Goal: Task Accomplishment & Management: Complete application form

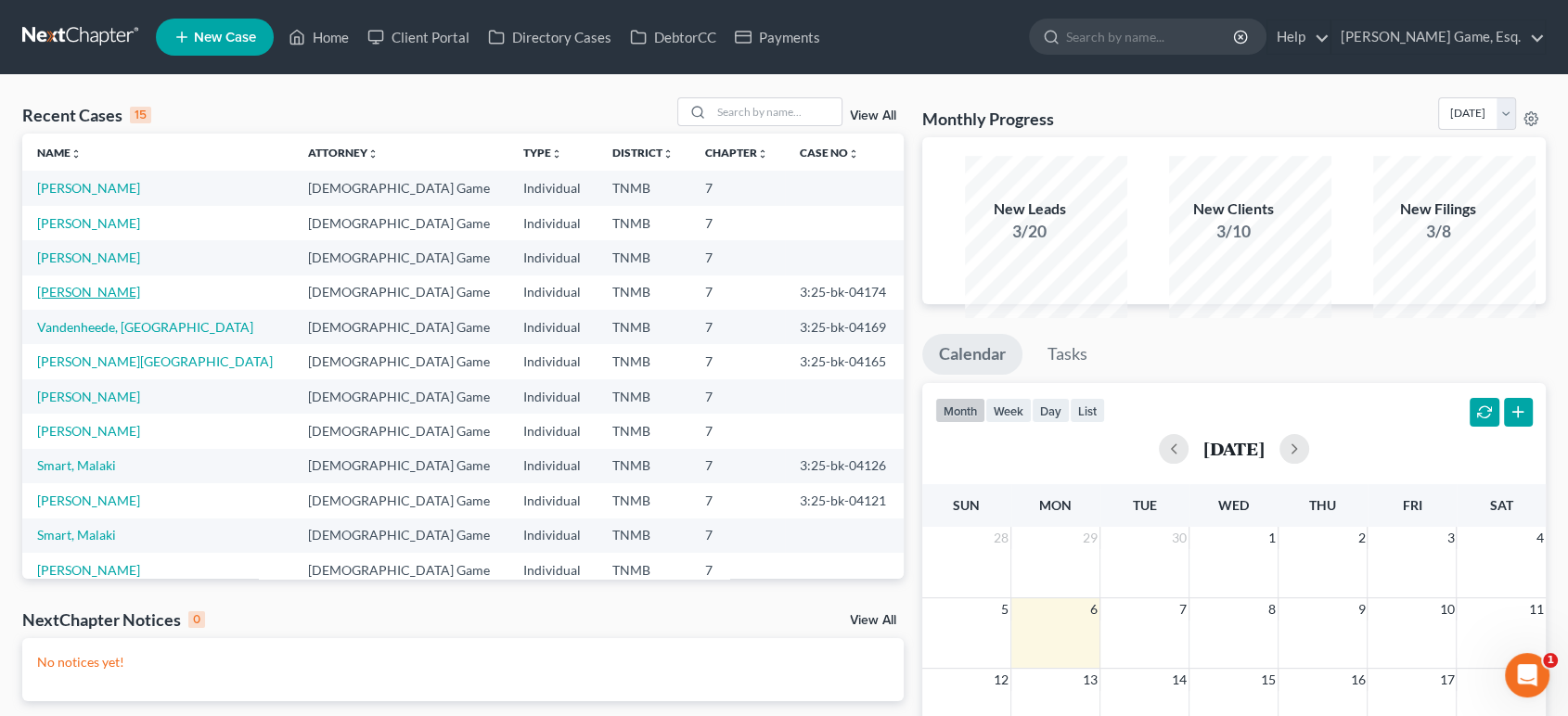
click at [123, 300] on link "[PERSON_NAME]" at bounding box center [89, 292] width 103 height 16
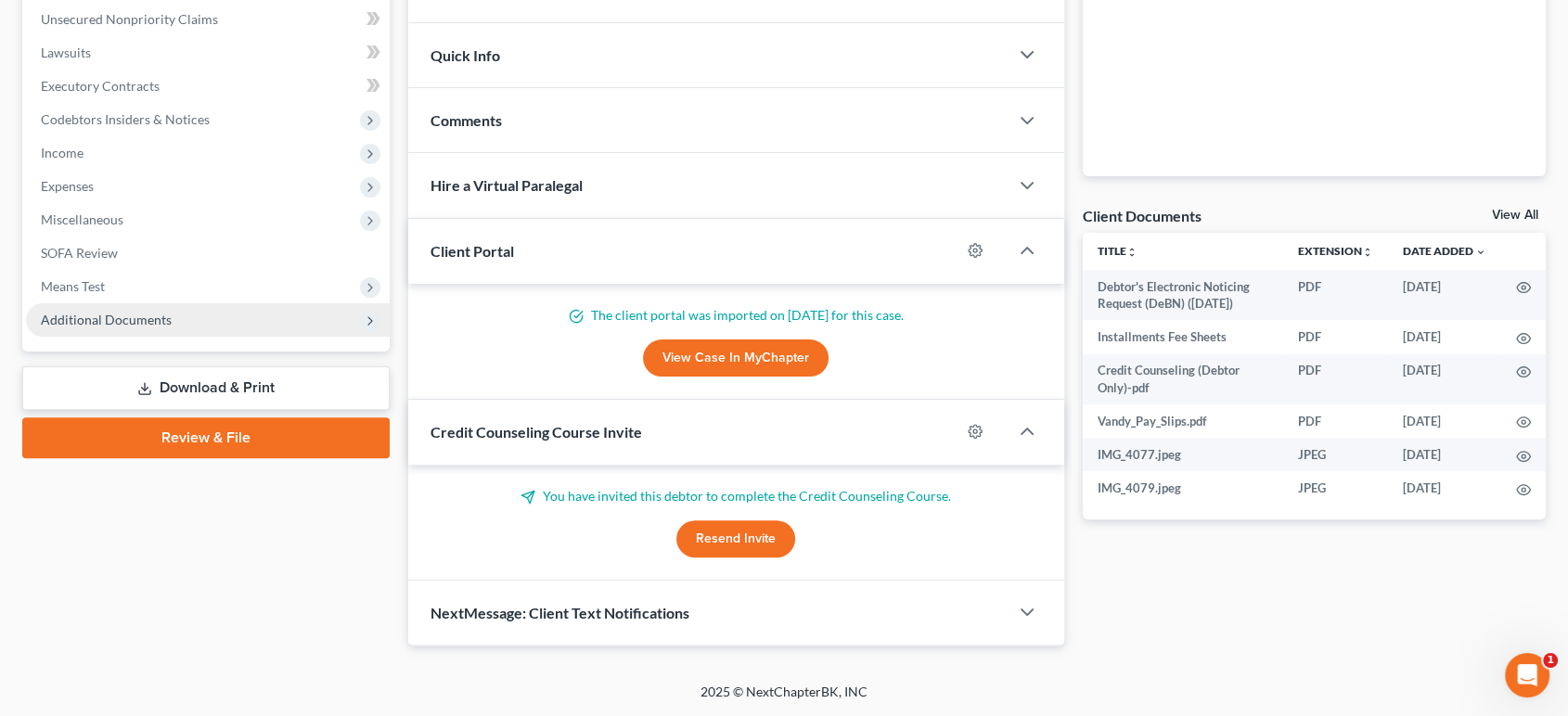
click at [141, 328] on span "Additional Documents" at bounding box center [106, 319] width 130 height 16
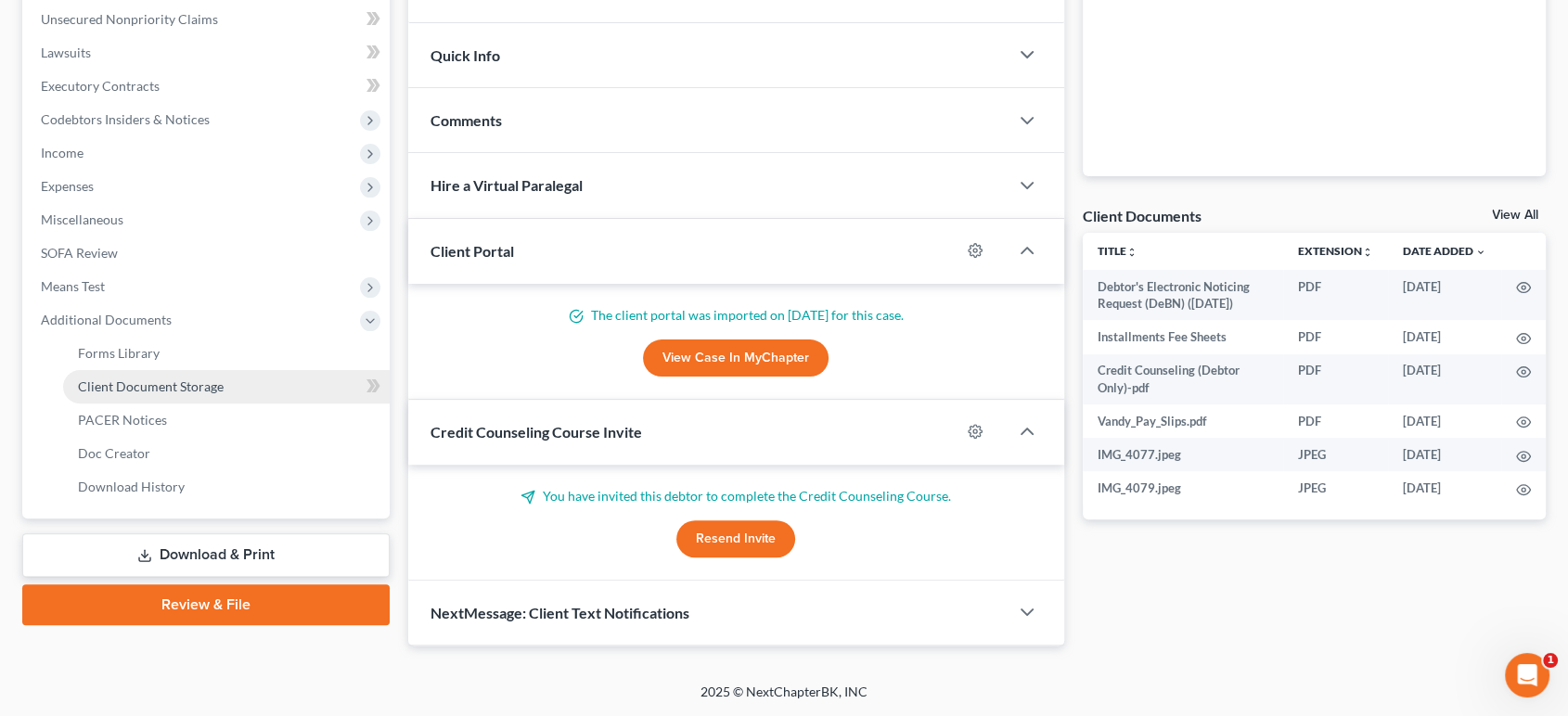
click at [201, 370] on link "Client Document Storage" at bounding box center [227, 386] width 327 height 33
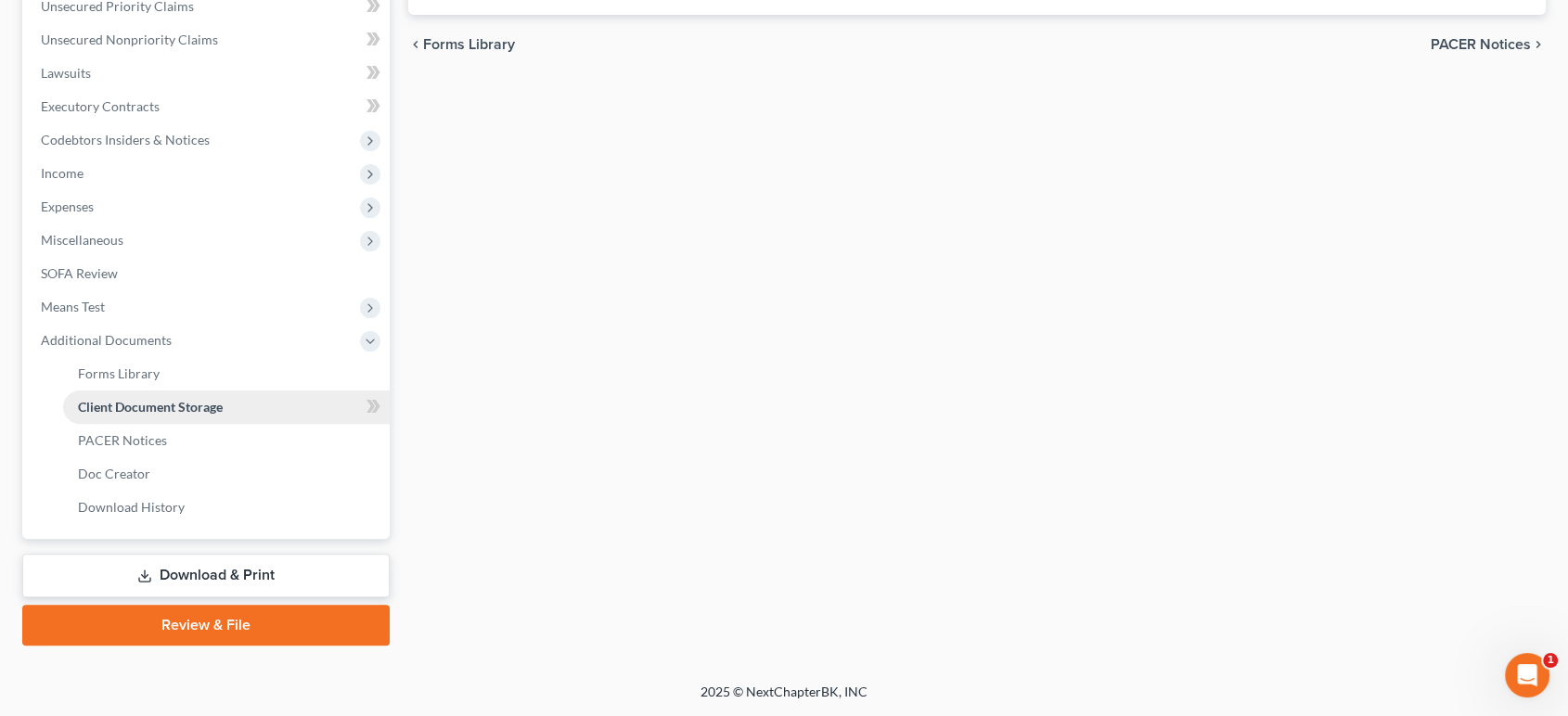
select select "0"
select select "8"
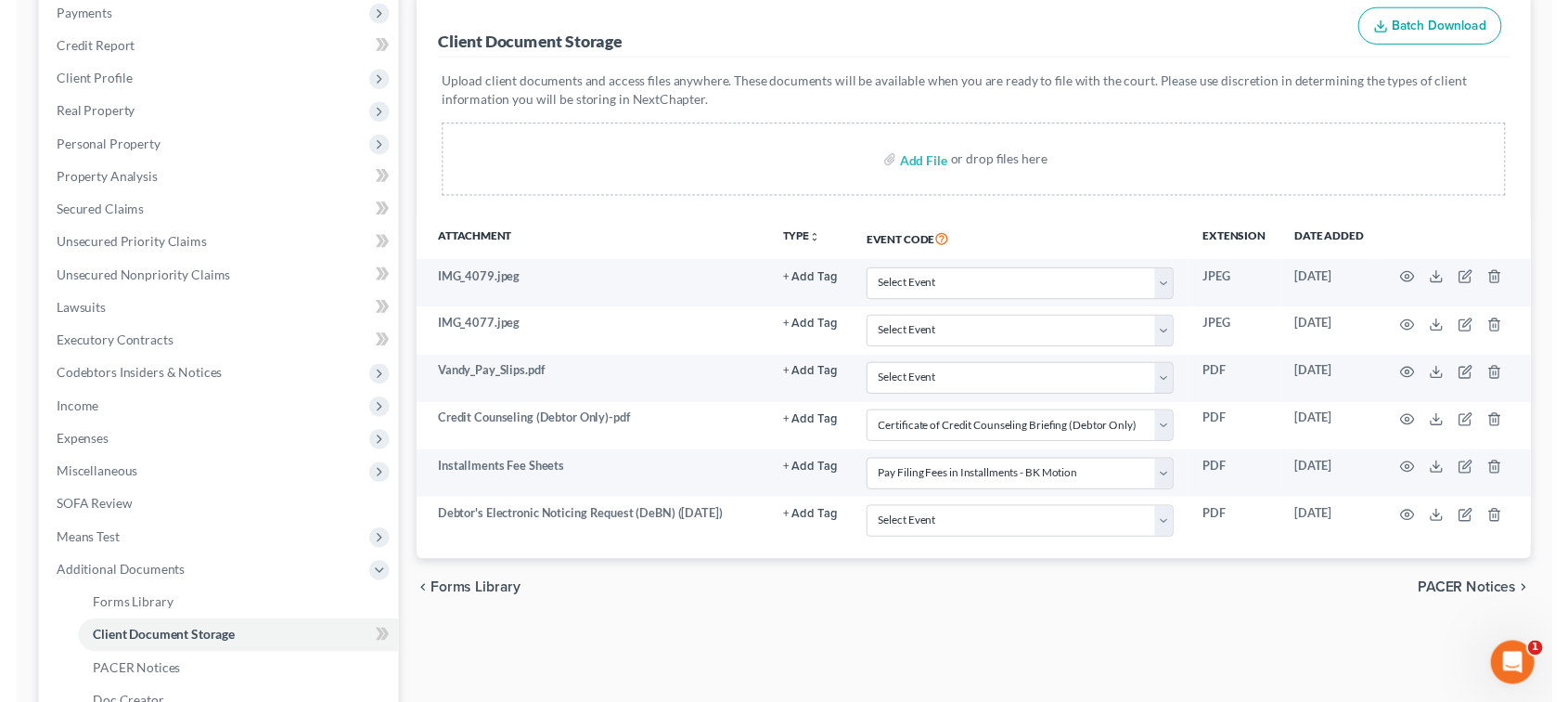
scroll to position [206, 0]
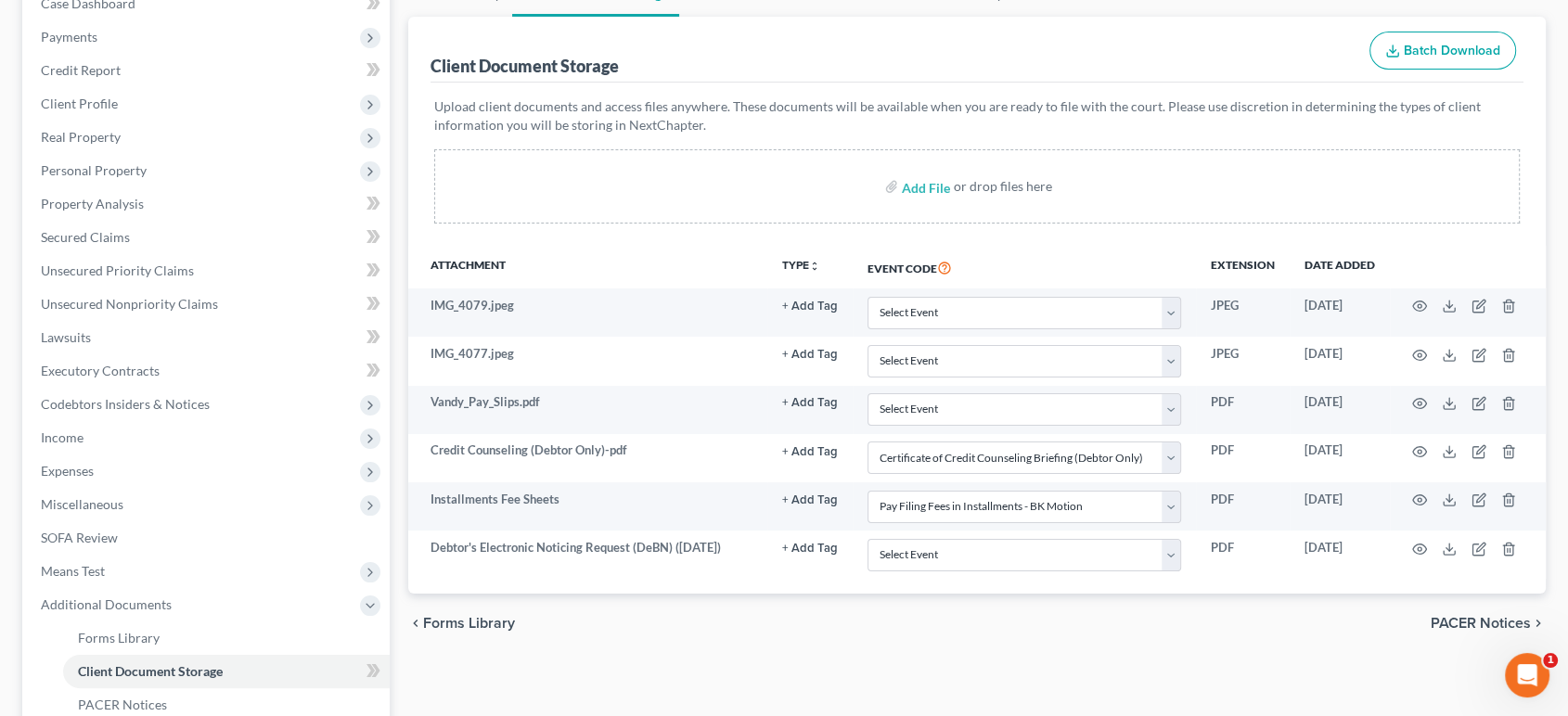
select select "0"
select select "8"
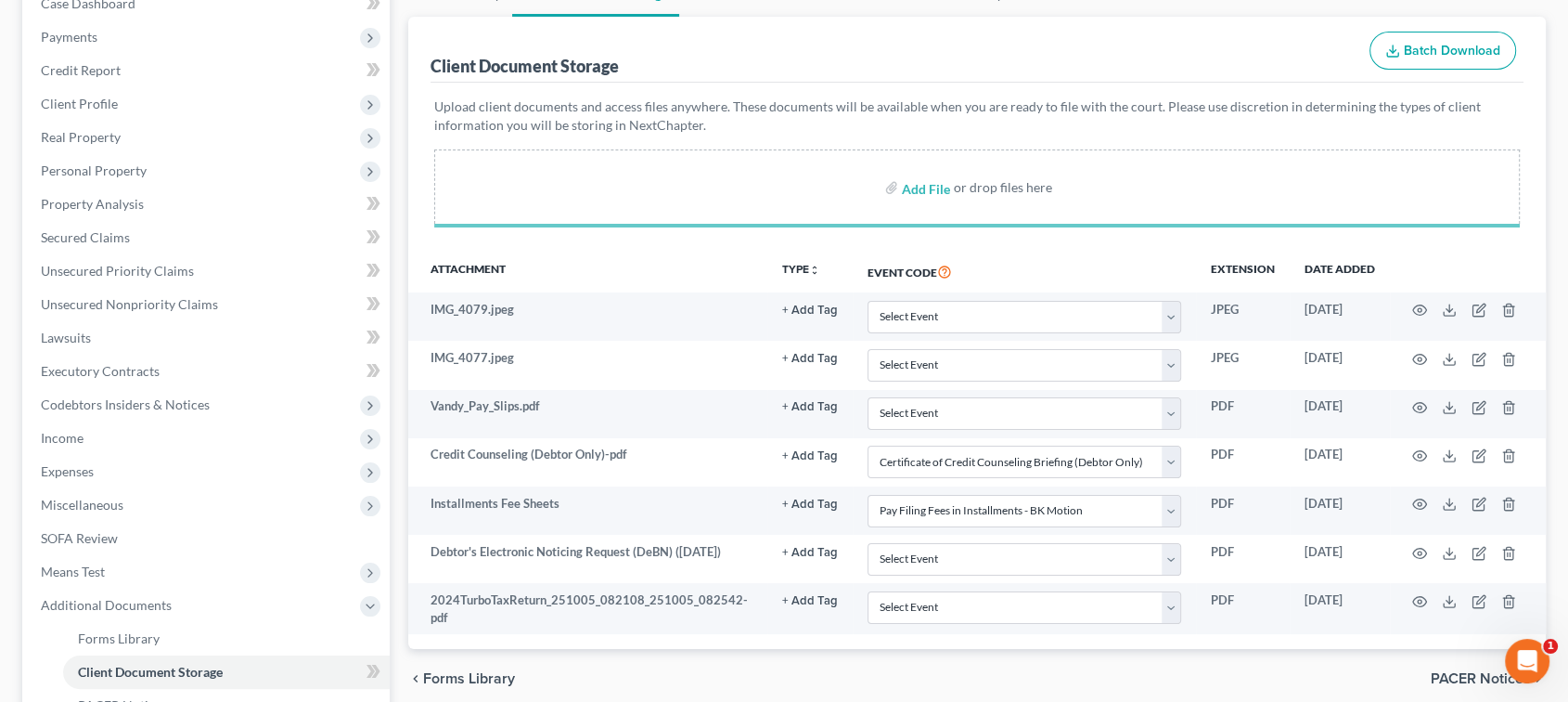
select select "0"
select select "8"
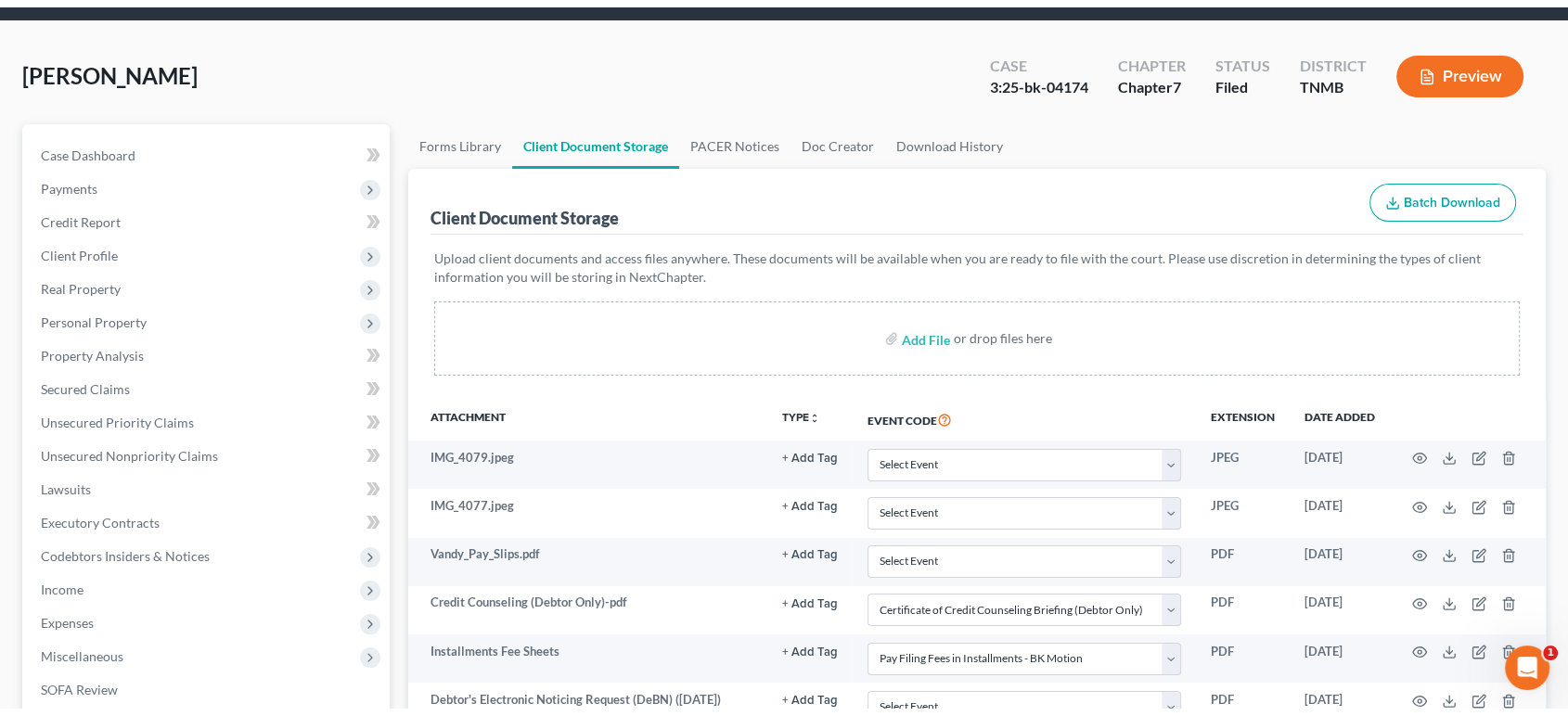
scroll to position [0, 0]
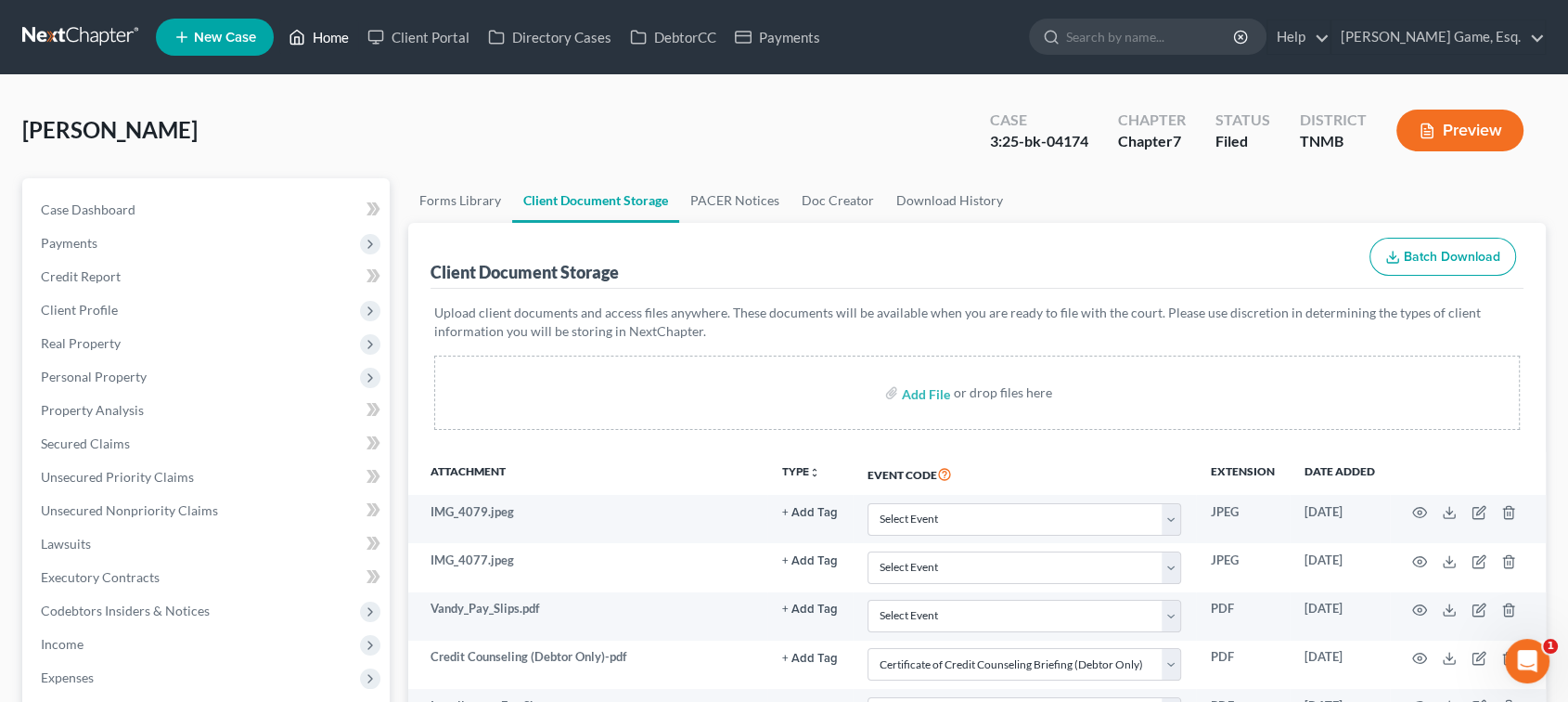
click at [358, 35] on link "Home" at bounding box center [318, 37] width 79 height 33
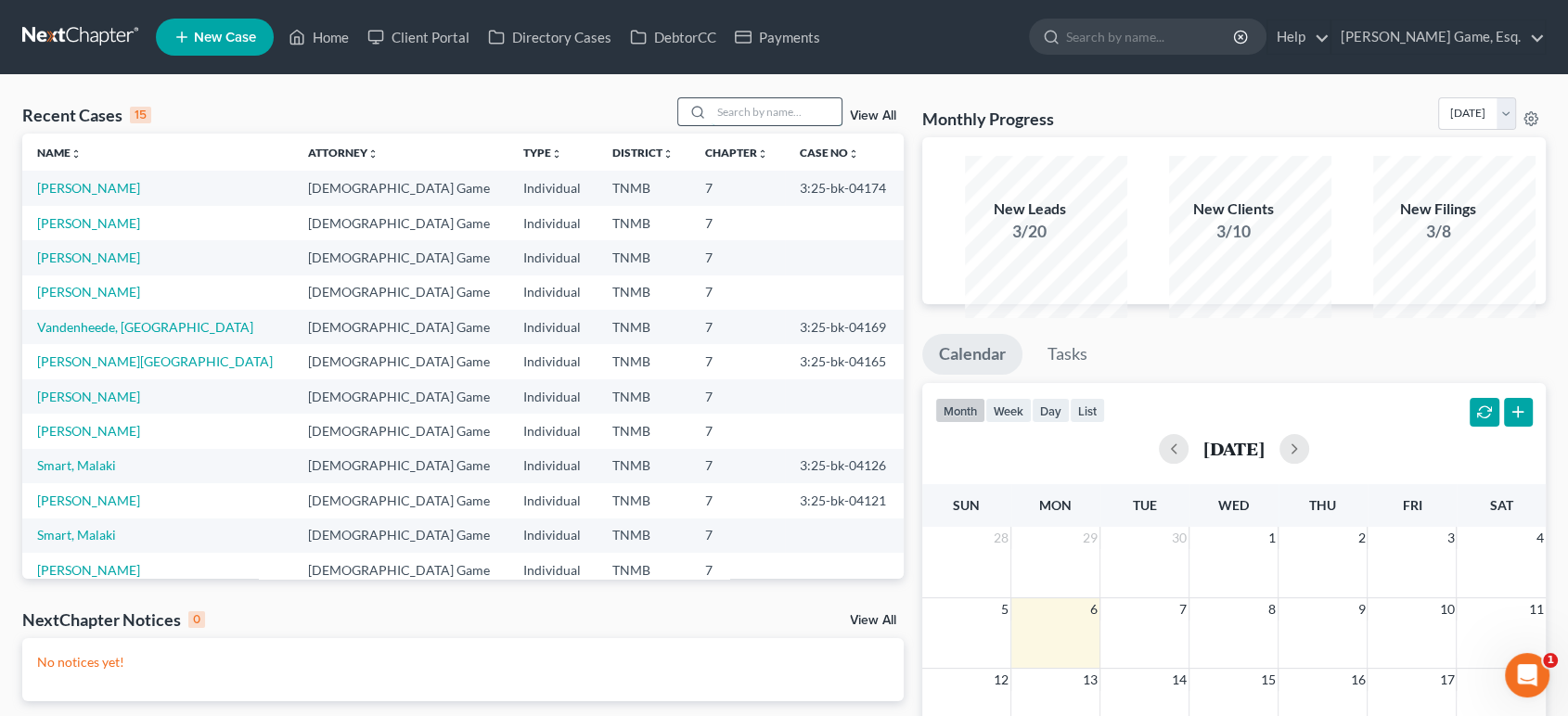
click at [760, 125] on input "search" at bounding box center [776, 112] width 129 height 27
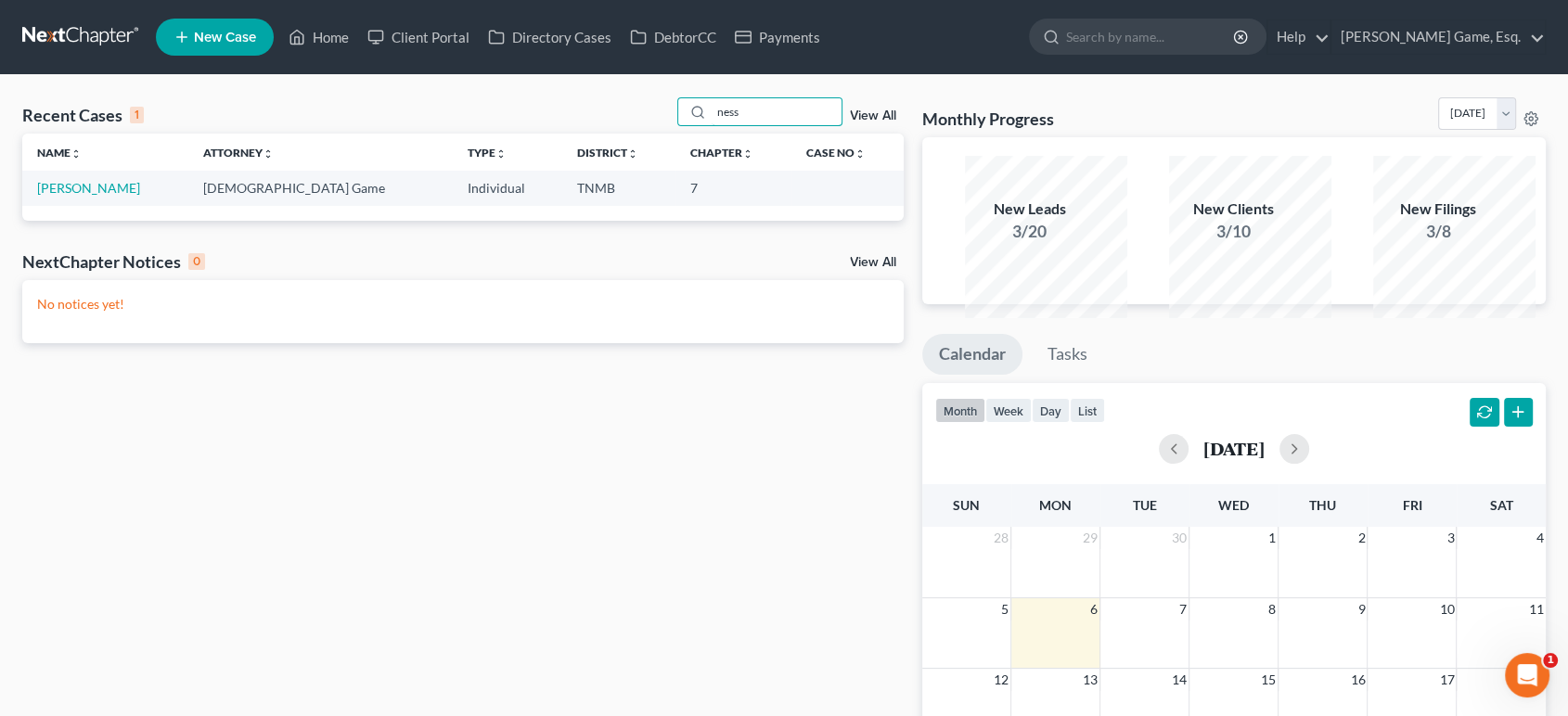
type input "ness"
click at [358, 41] on link "Home" at bounding box center [318, 37] width 79 height 33
click at [256, 43] on span "New Case" at bounding box center [225, 37] width 62 height 14
select select "75"
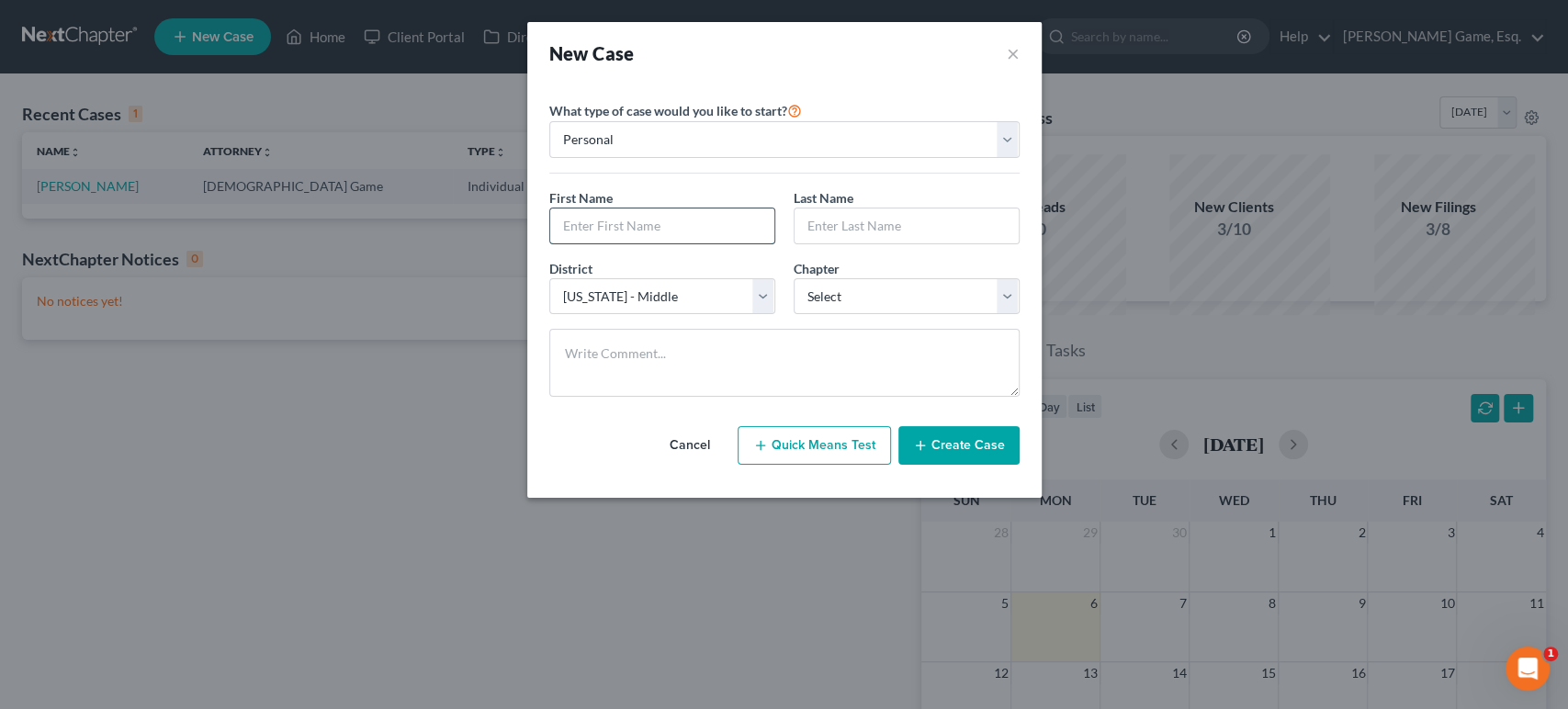
click at [679, 244] on input "text" at bounding box center [662, 225] width 225 height 35
type input "[PERSON_NAME]"
type input "Ness"
select select "0"
click at [1020, 464] on button "Create Case" at bounding box center [959, 445] width 121 height 39
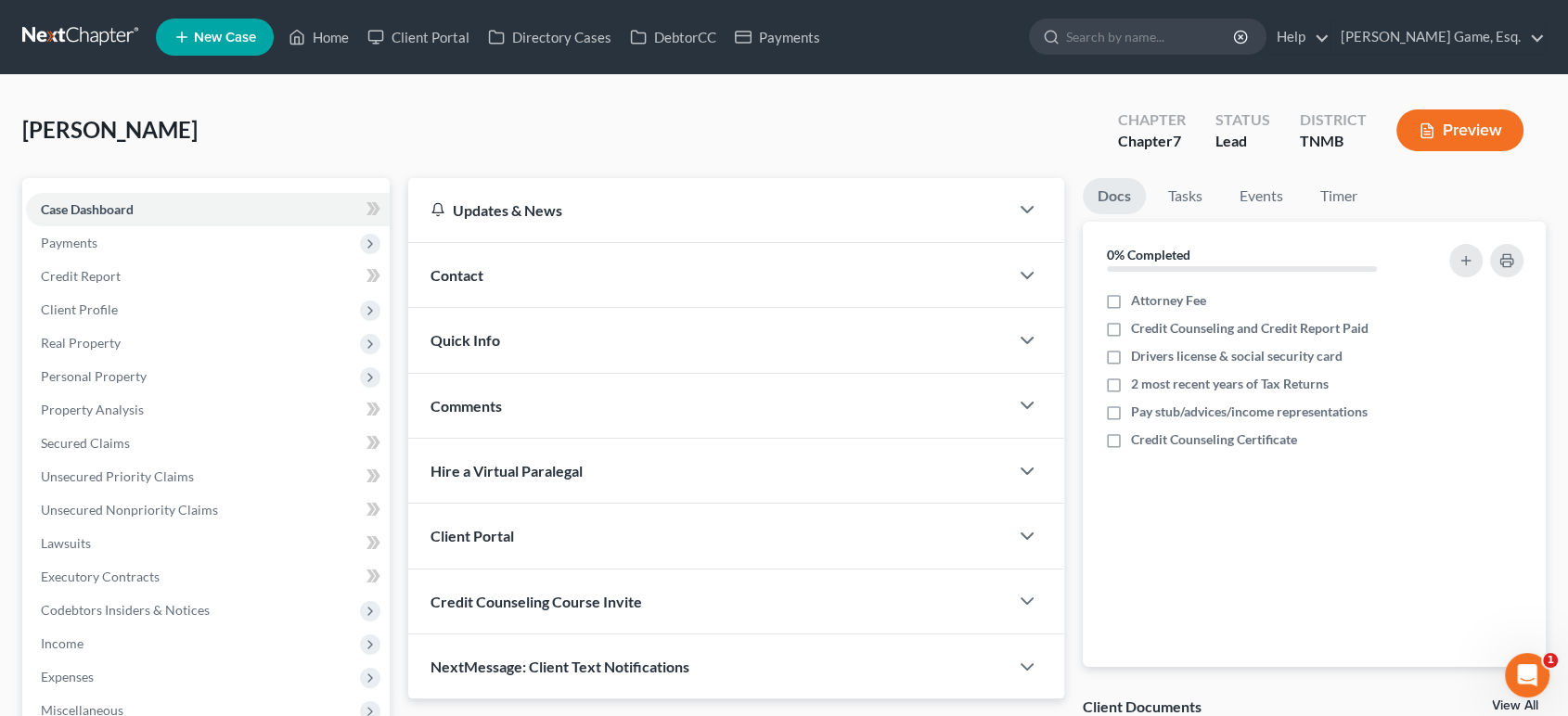
click at [675, 307] on div "Contact" at bounding box center [708, 275] width 601 height 64
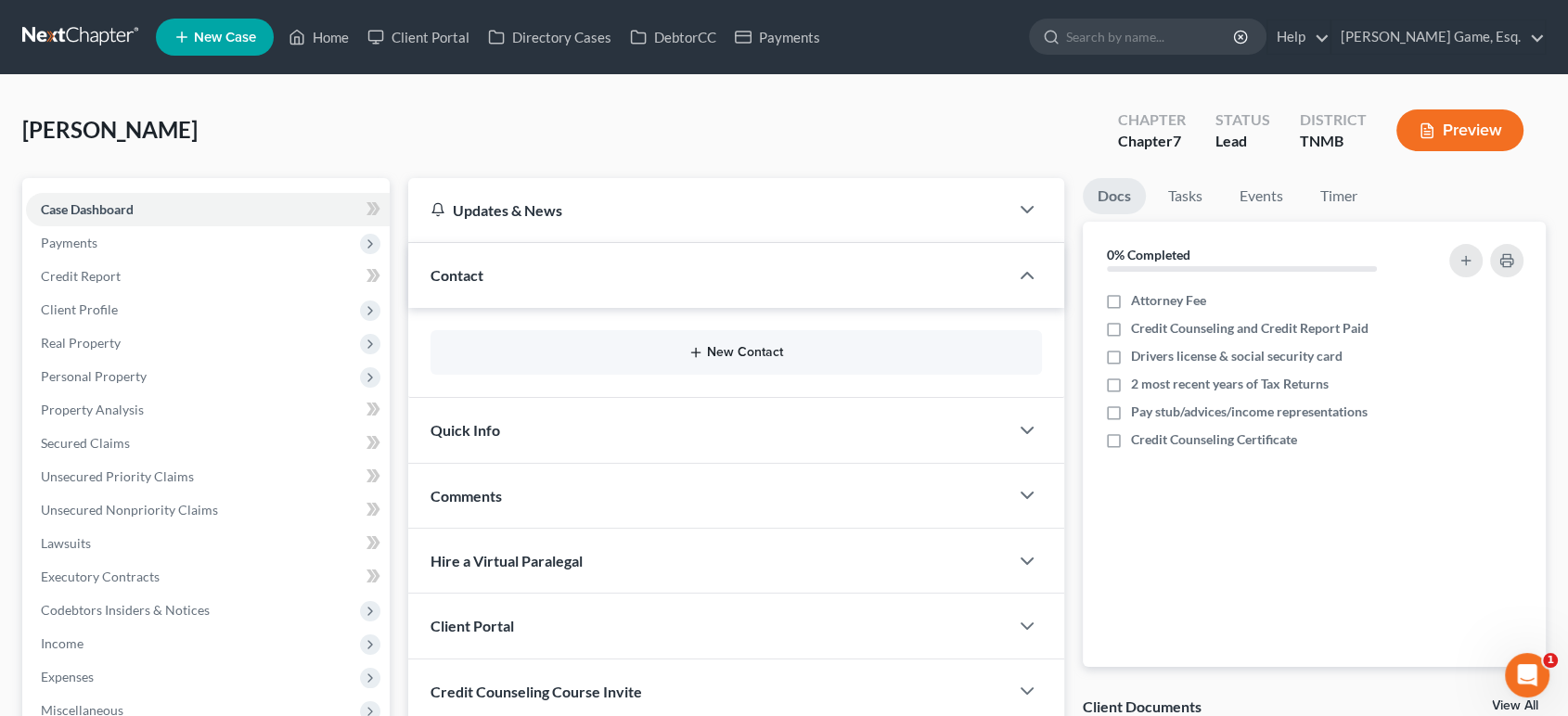
click at [729, 360] on button "New Contact" at bounding box center [737, 352] width 582 height 15
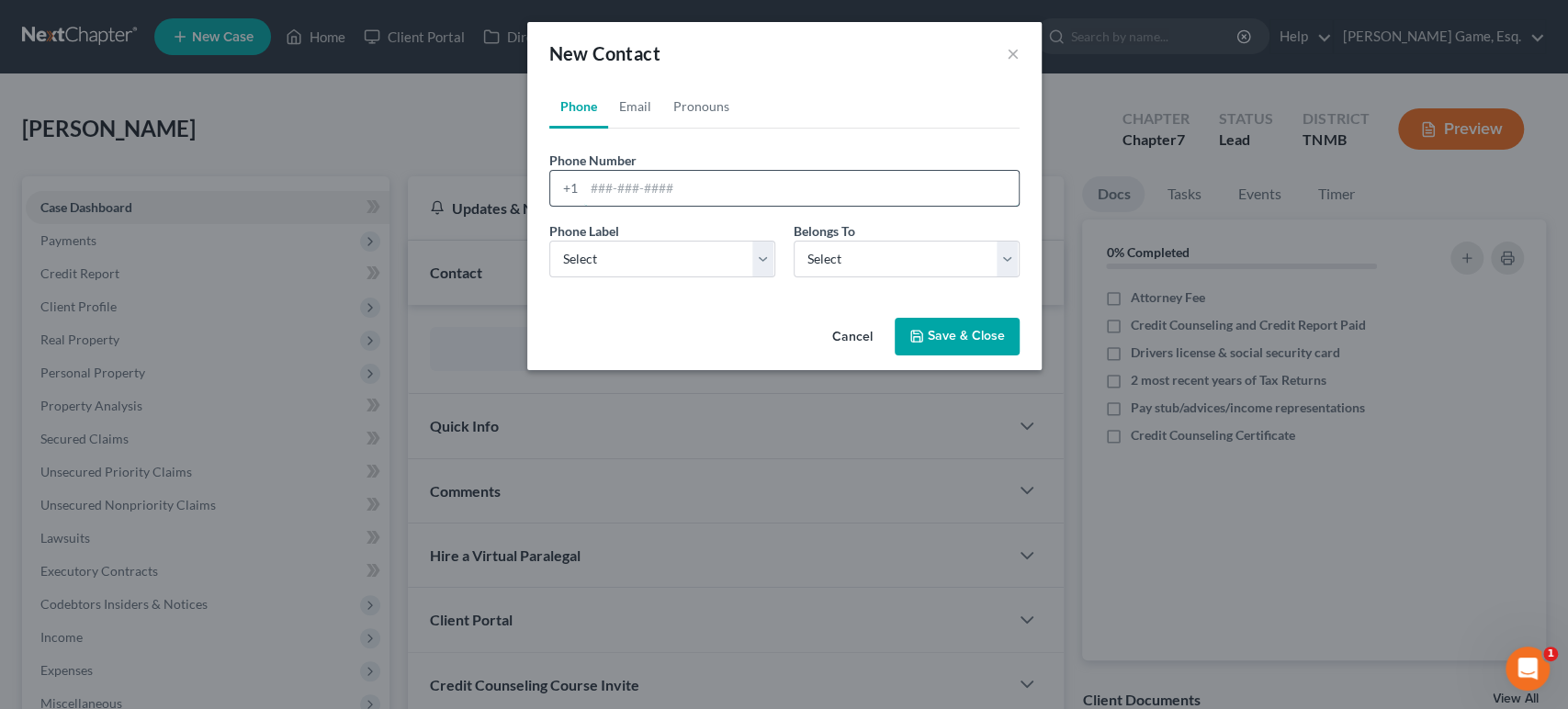
click at [681, 206] on input "tel" at bounding box center [801, 188] width 435 height 35
type input "9313679533"
drag, startPoint x: 581, startPoint y: 302, endPoint x: 582, endPoint y: 328, distance: 26.0
click at [581, 277] on select "Select Mobile Home Work Other" at bounding box center [662, 259] width 226 height 37
select select "0"
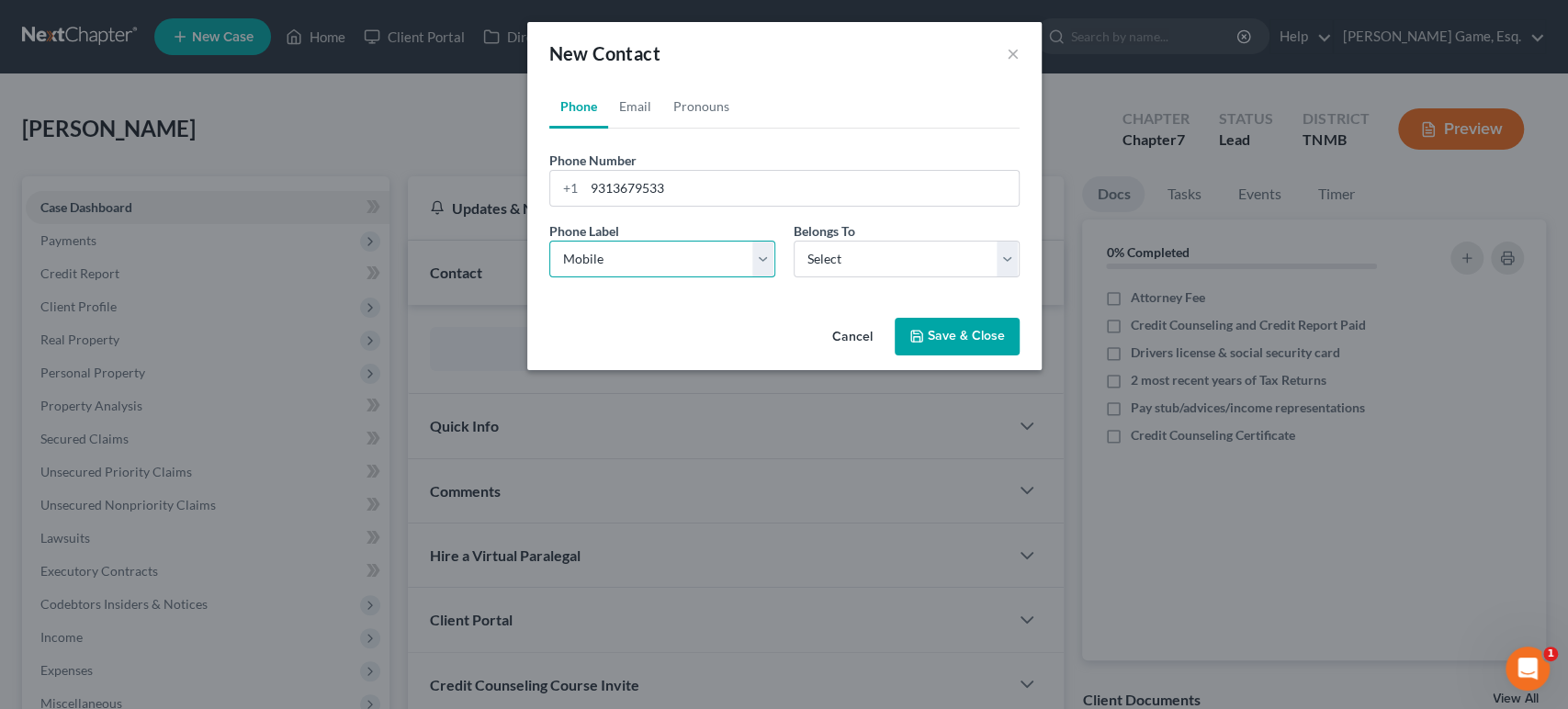
click at [549, 277] on select "Select Mobile Home Work Other" at bounding box center [662, 259] width 226 height 37
click at [904, 277] on select "Select Client Other" at bounding box center [907, 259] width 226 height 37
select select "0"
click at [794, 277] on select "Select Client Other" at bounding box center [907, 259] width 226 height 37
select select "0"
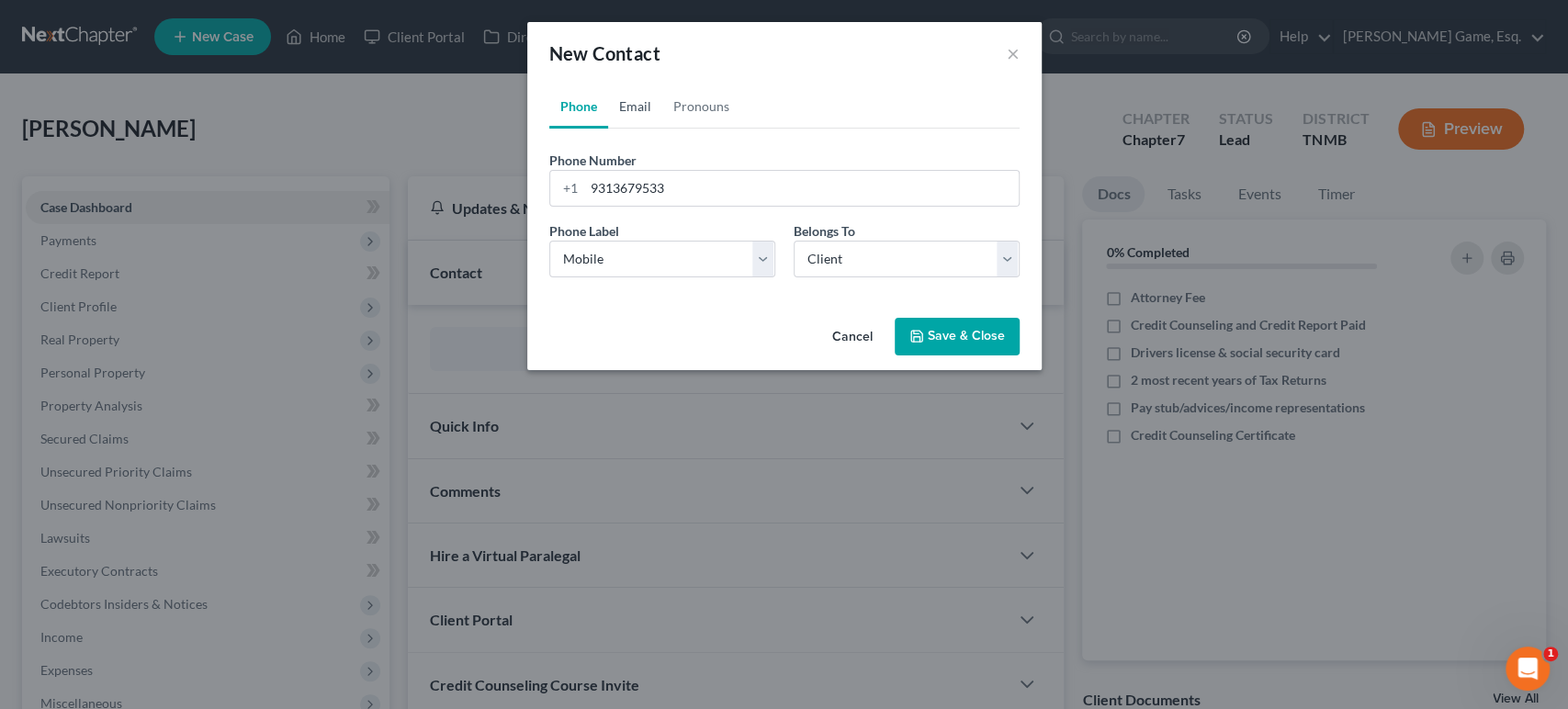
click at [610, 128] on link "Email" at bounding box center [635, 107] width 54 height 44
click at [619, 206] on input "email" at bounding box center [801, 188] width 435 height 35
click at [584, 206] on input "[EMAIL_ADDRESS][DOMAIN_NAME]" at bounding box center [801, 188] width 435 height 35
click at [683, 206] on input "[EMAIL_ADDRESS][DOMAIN_NAME]" at bounding box center [801, 188] width 435 height 35
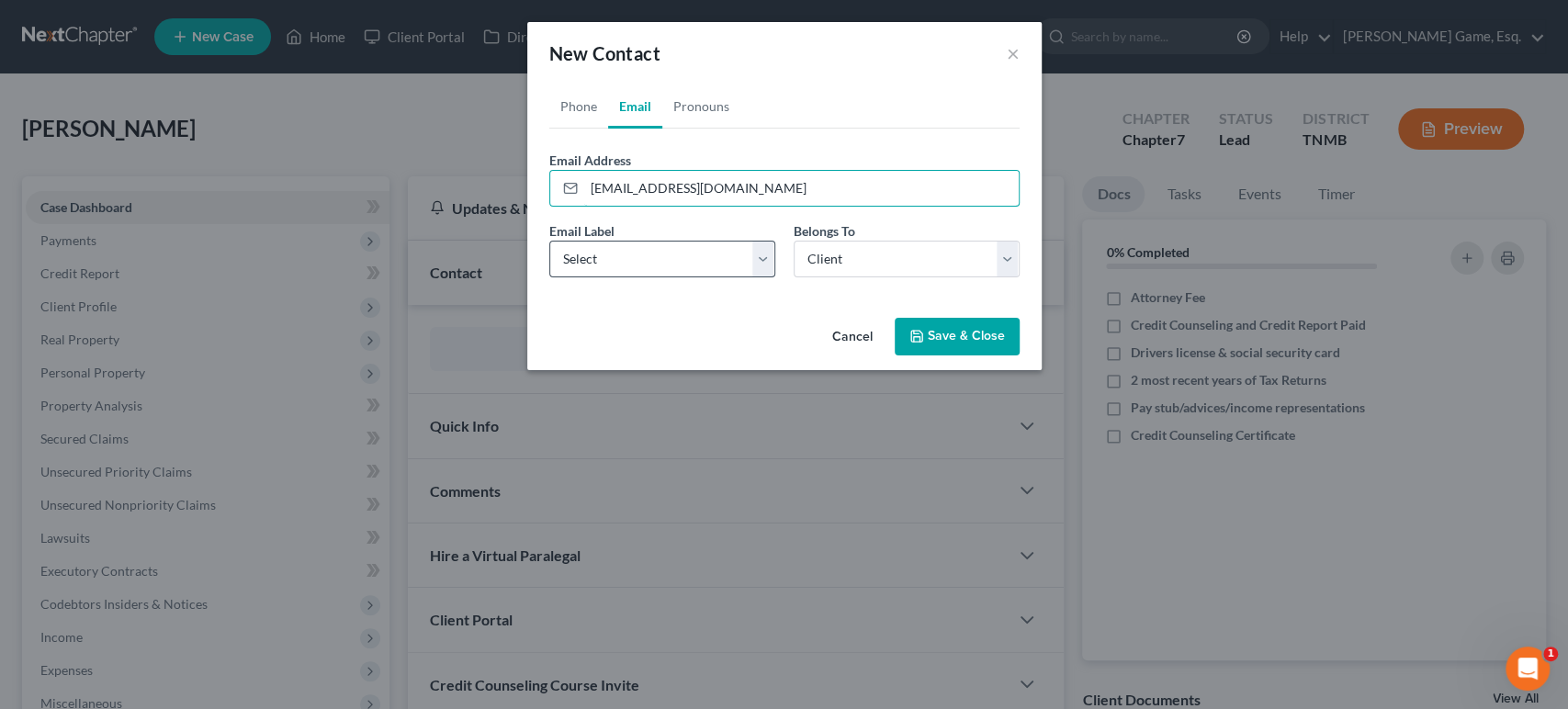
type input "[EMAIL_ADDRESS][DOMAIN_NAME]"
drag, startPoint x: 600, startPoint y: 329, endPoint x: 598, endPoint y: 340, distance: 11.2
click at [600, 277] on select "Select Home Work Other" at bounding box center [662, 259] width 226 height 37
select select "0"
click at [549, 277] on select "Select Home Work Other" at bounding box center [662, 259] width 226 height 37
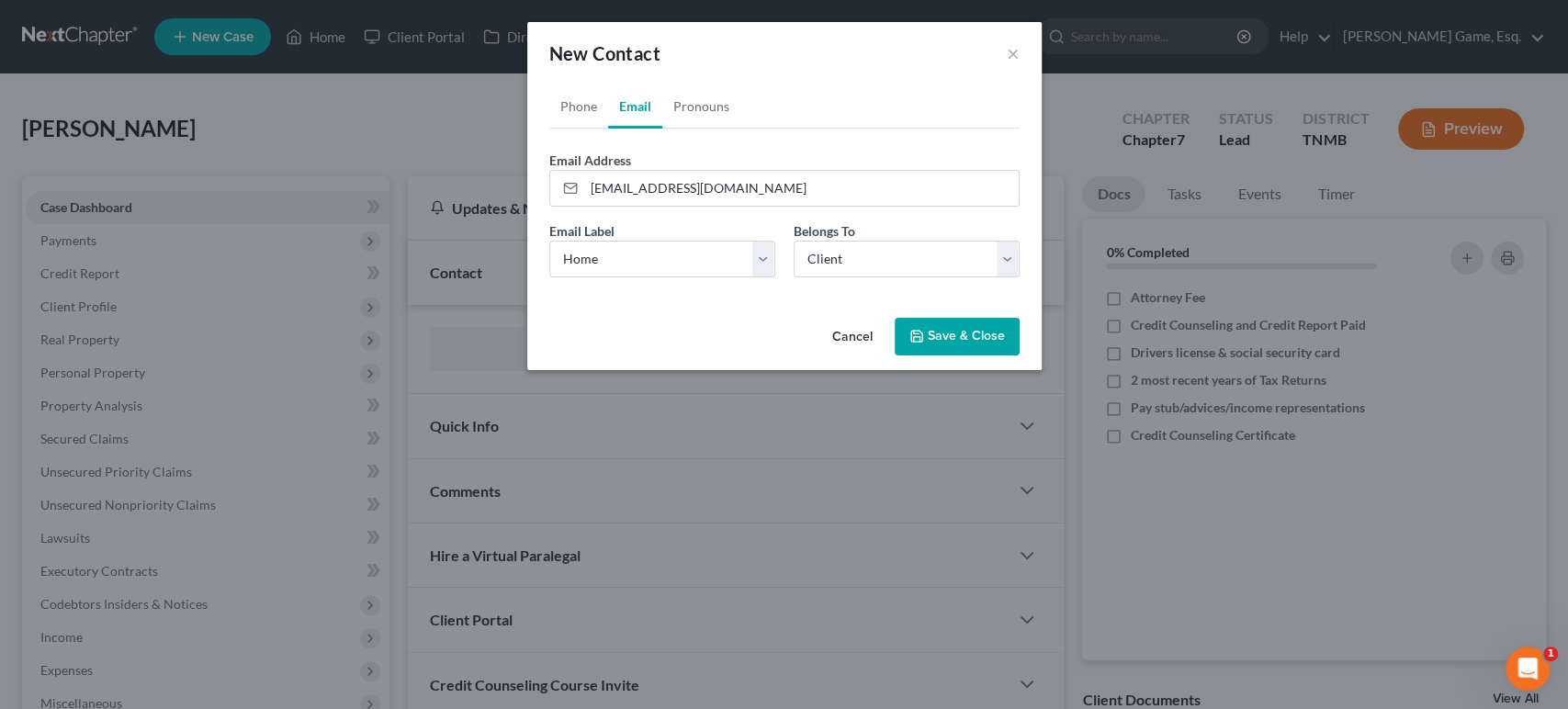
click at [986, 356] on button "Save & Close" at bounding box center [958, 337] width 125 height 39
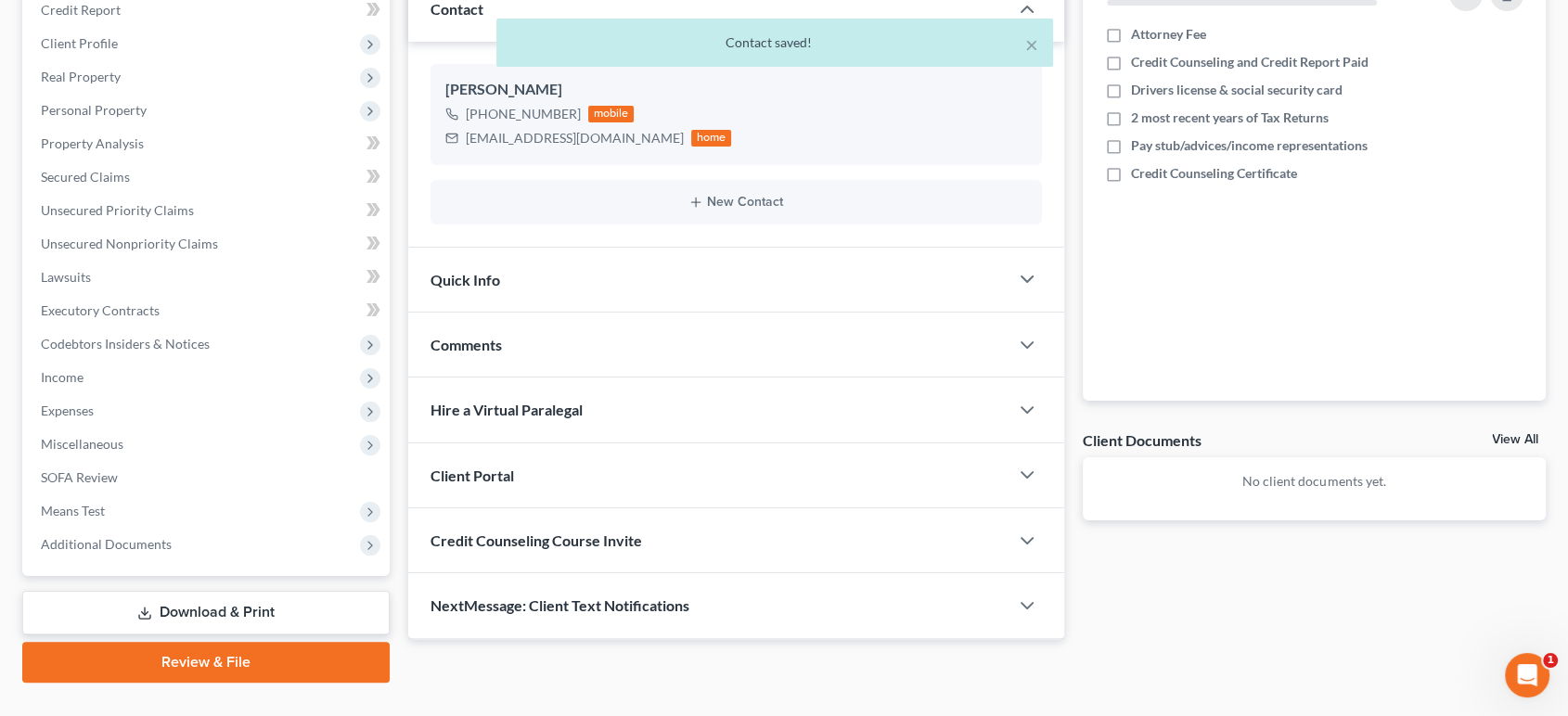
scroll to position [552, 0]
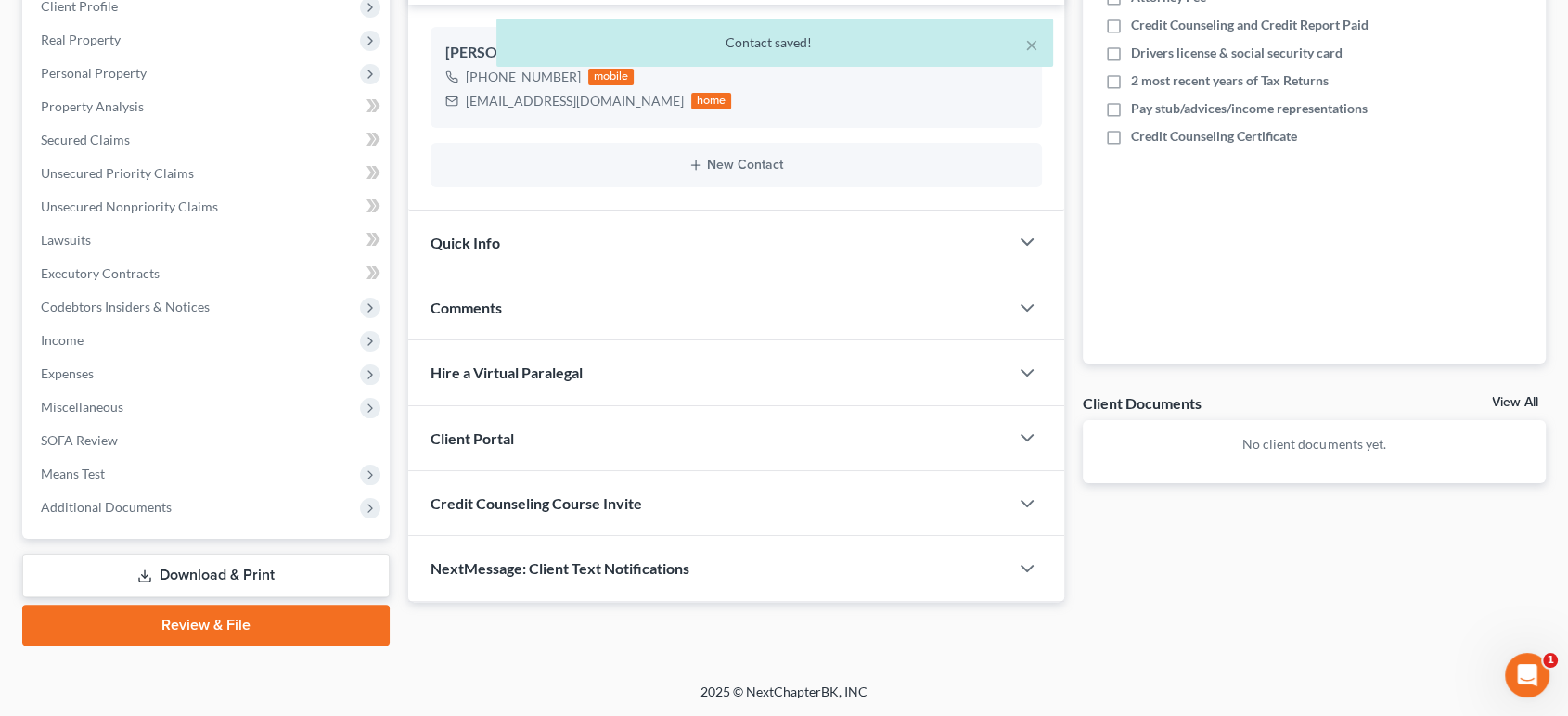
click at [949, 407] on div "Client Portal" at bounding box center [708, 439] width 601 height 64
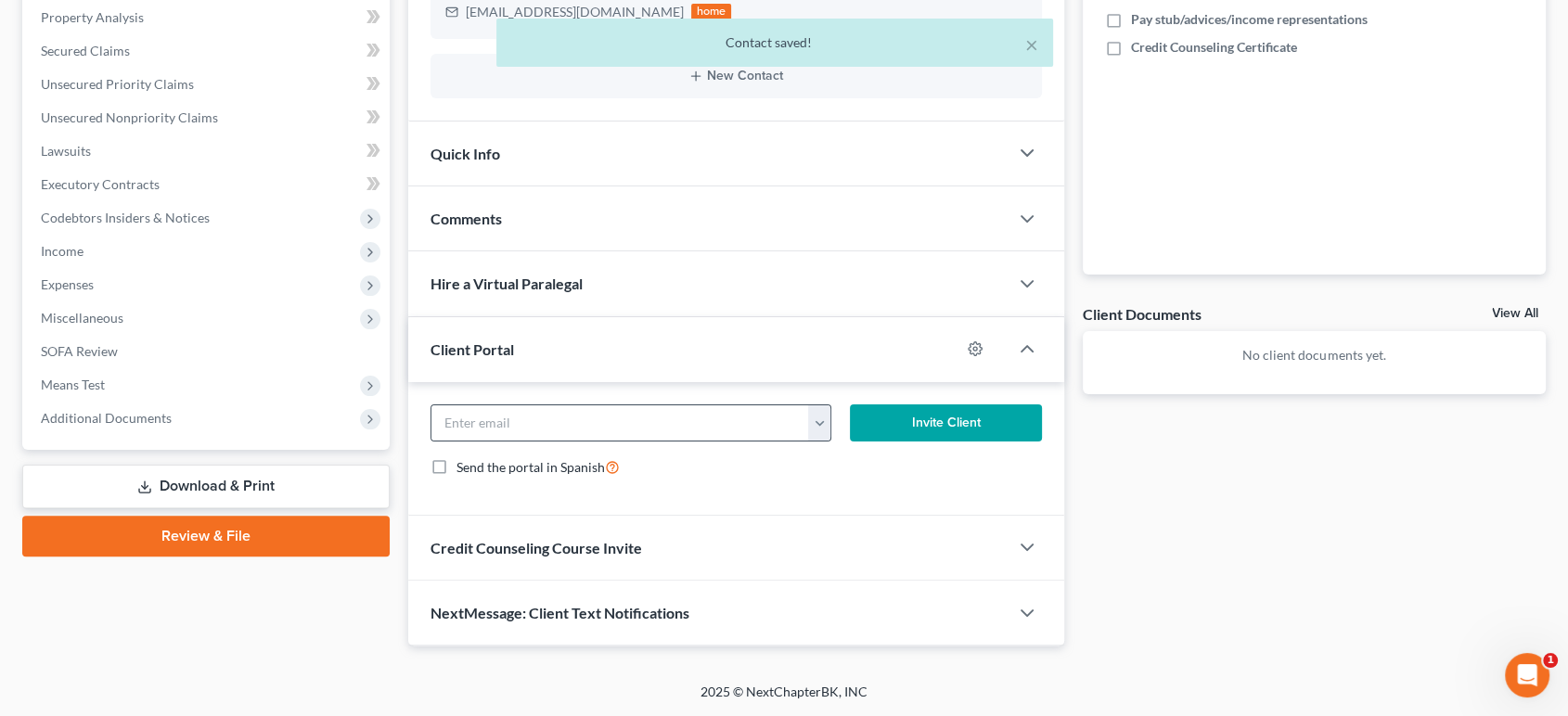
click at [817, 441] on button "button" at bounding box center [820, 423] width 23 height 35
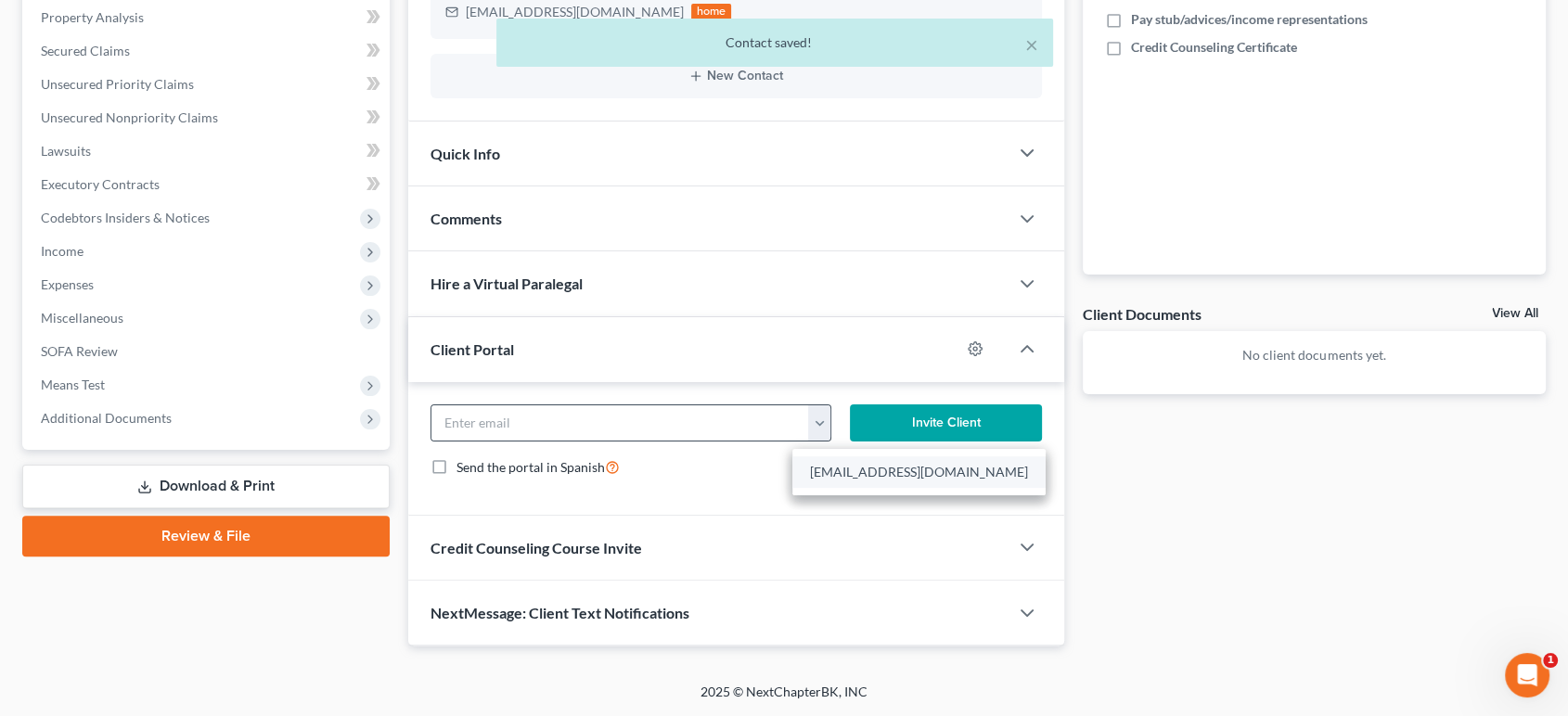
click at [833, 487] on link "[EMAIL_ADDRESS][DOMAIN_NAME]" at bounding box center [919, 472] width 253 height 31
type input "[EMAIL_ADDRESS][DOMAIN_NAME]"
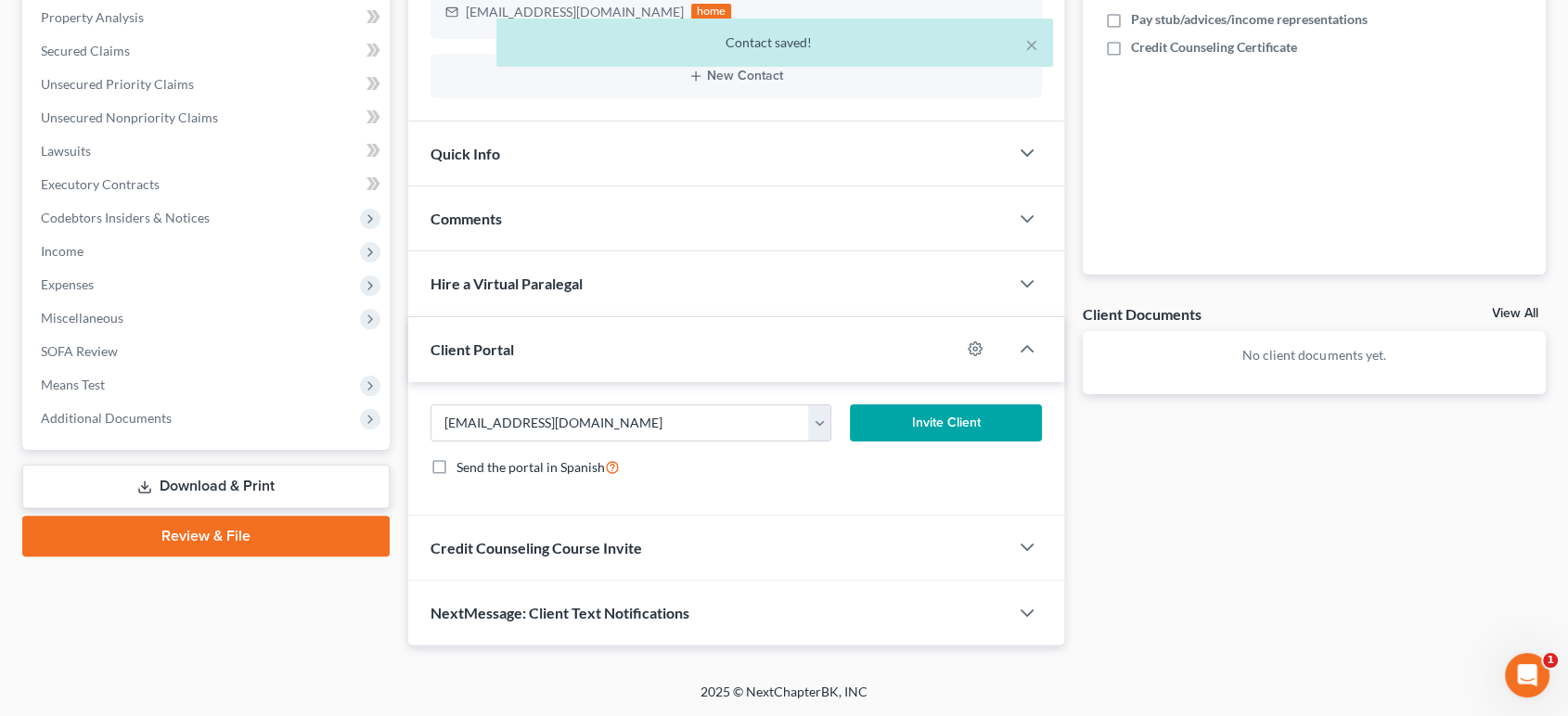
click at [913, 442] on button "Invite Client" at bounding box center [945, 423] width 191 height 37
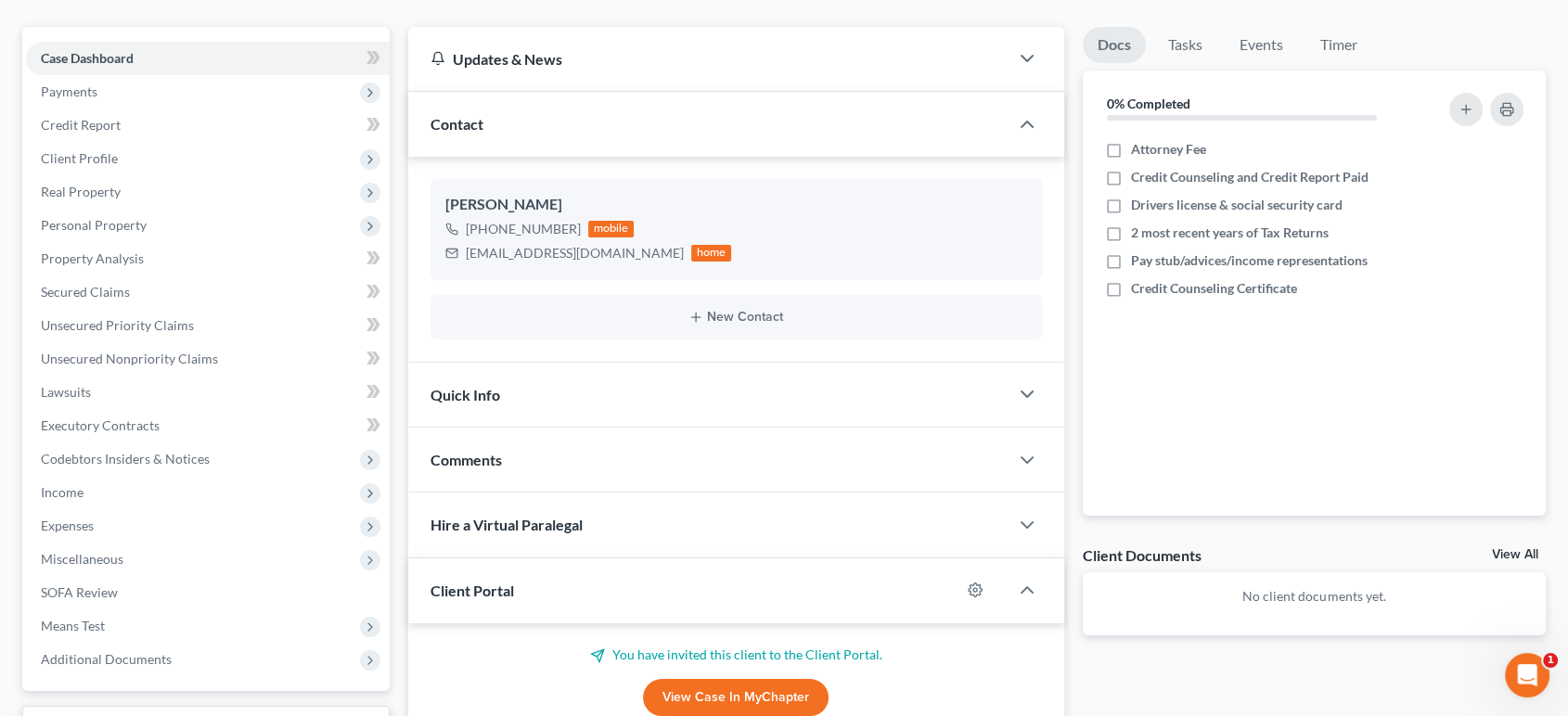
scroll to position [0, 0]
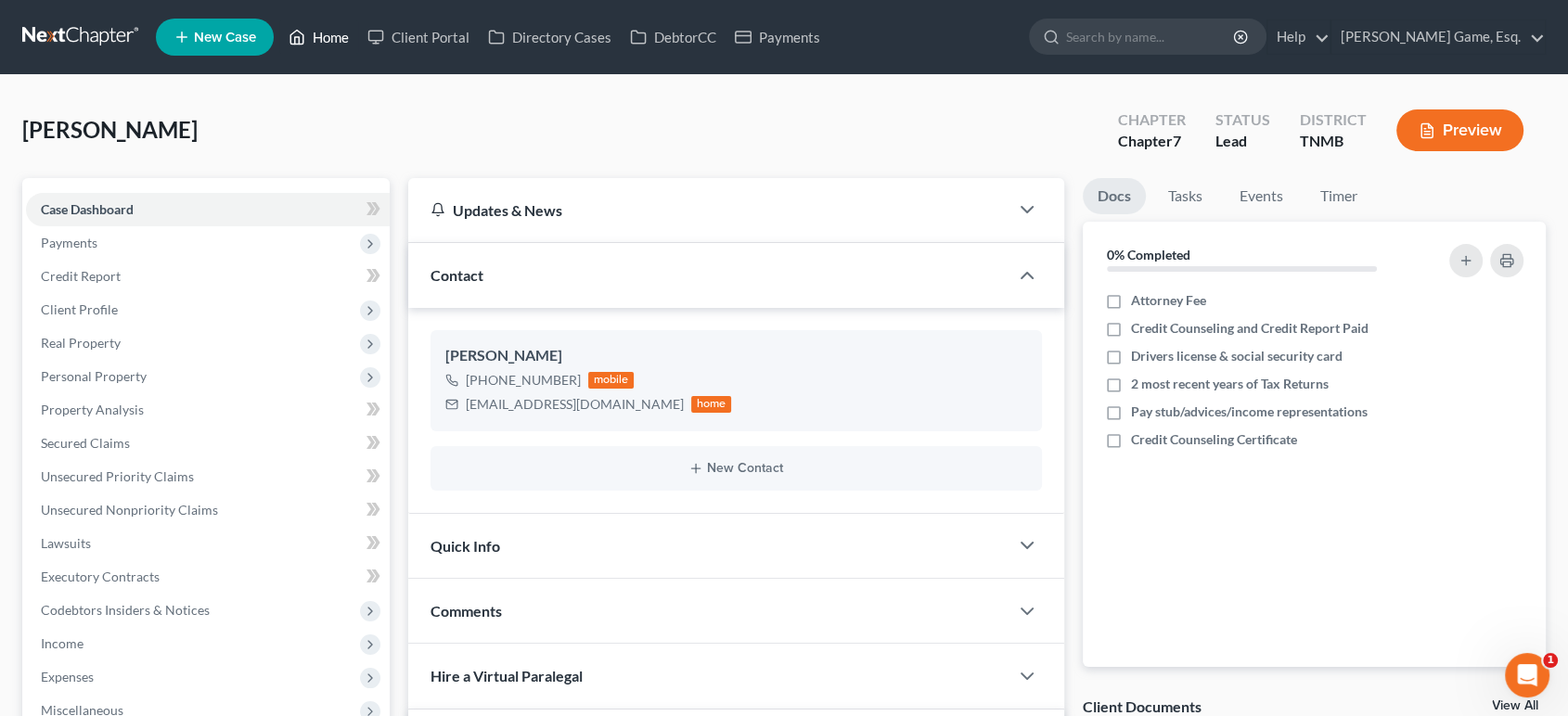
click at [358, 43] on link "Home" at bounding box center [318, 37] width 79 height 33
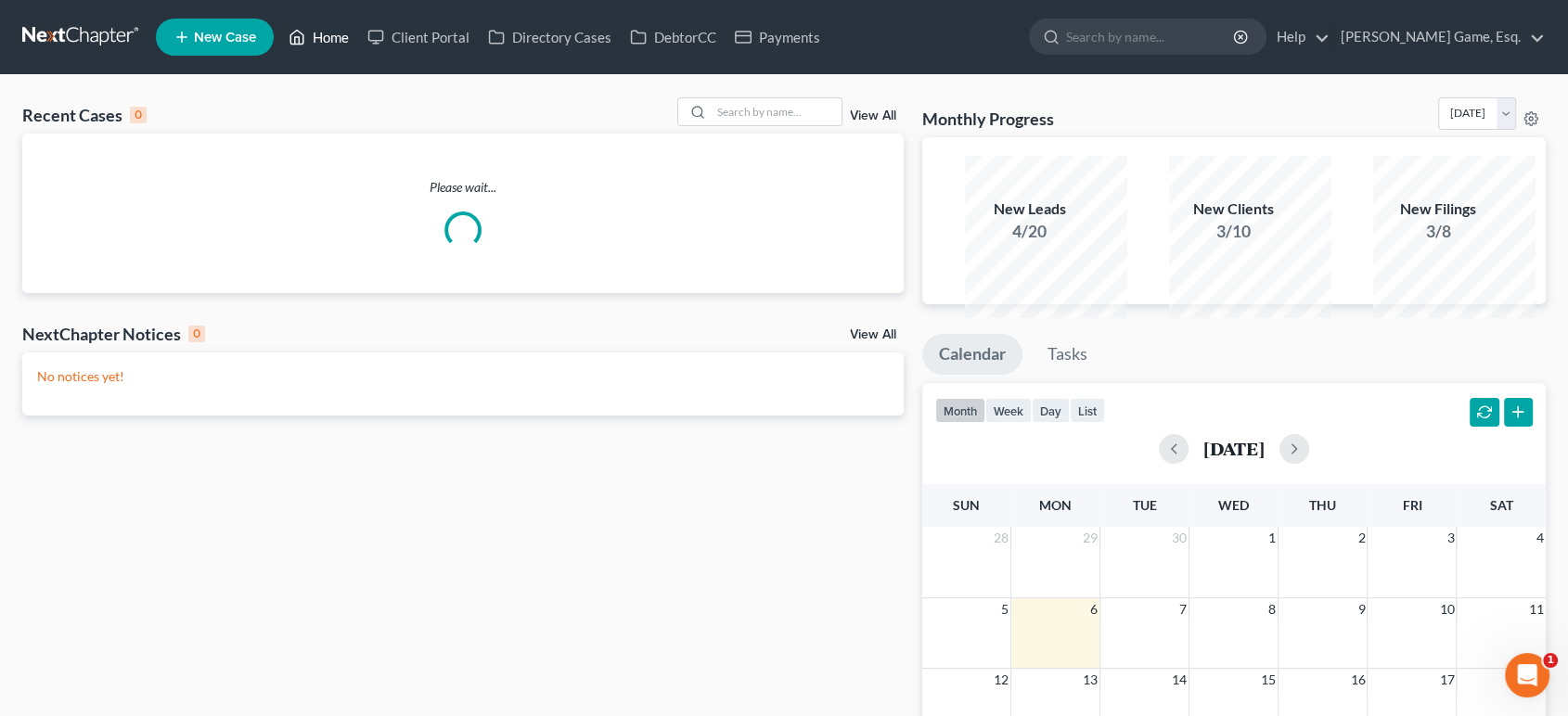
click at [358, 54] on link "Home" at bounding box center [318, 37] width 79 height 33
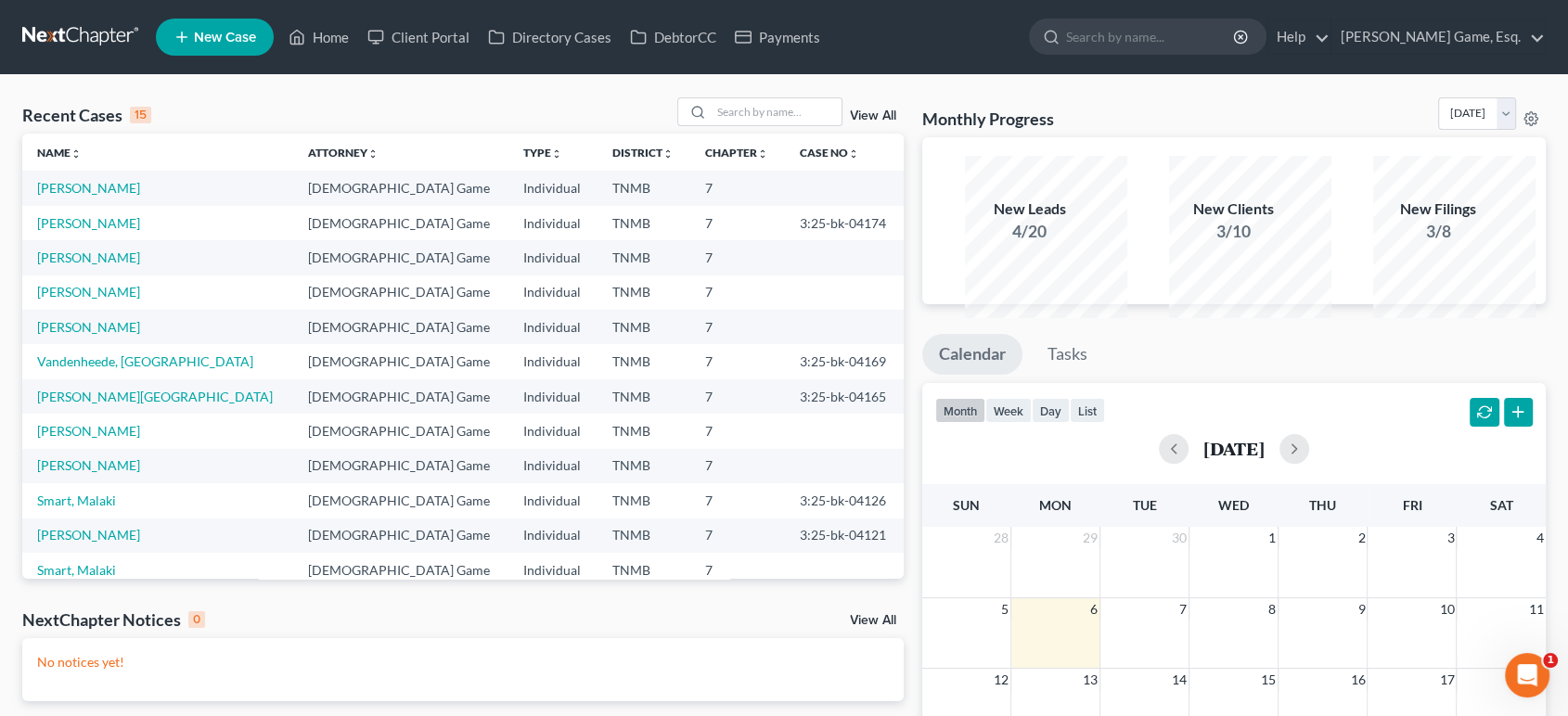
scroll to position [103, 0]
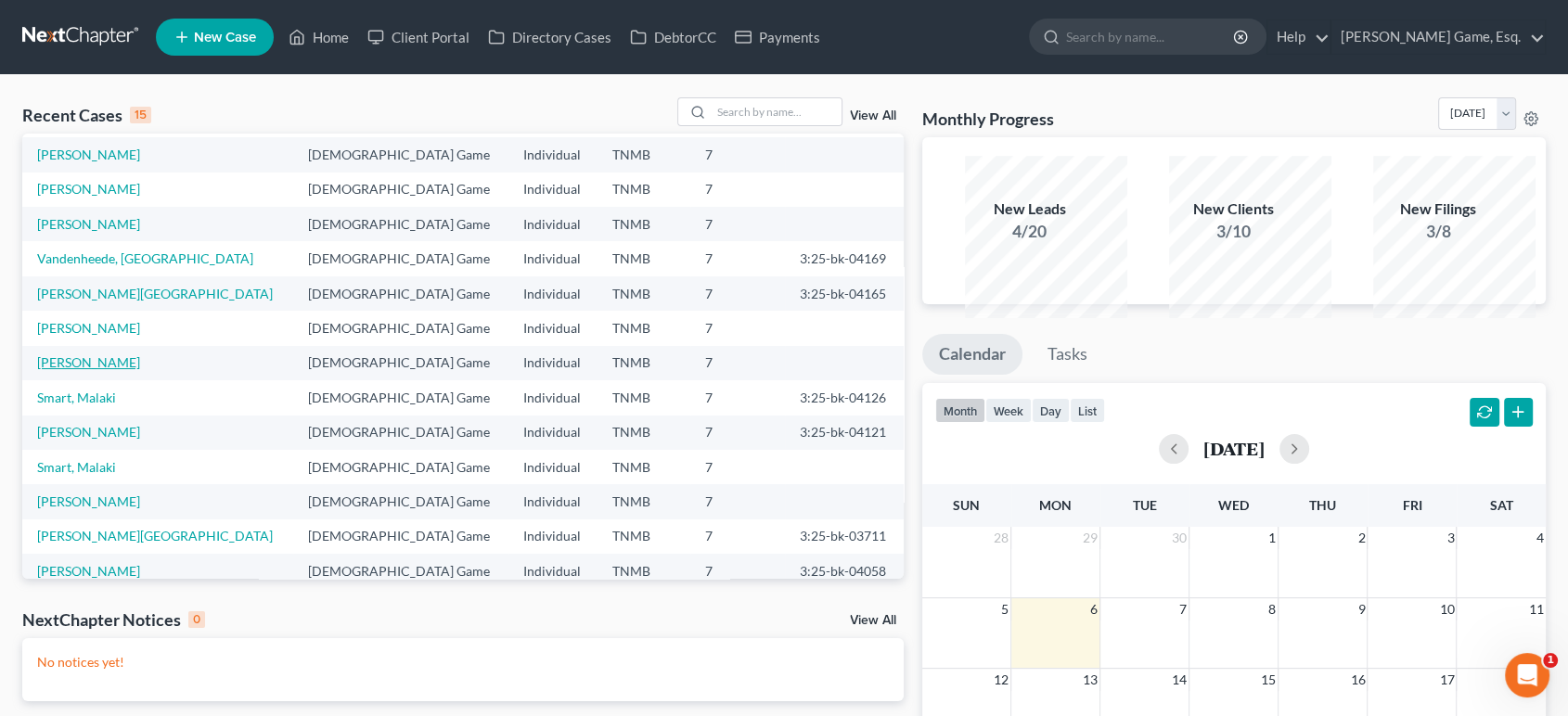
click at [132, 370] on link "[PERSON_NAME]" at bounding box center [89, 362] width 103 height 16
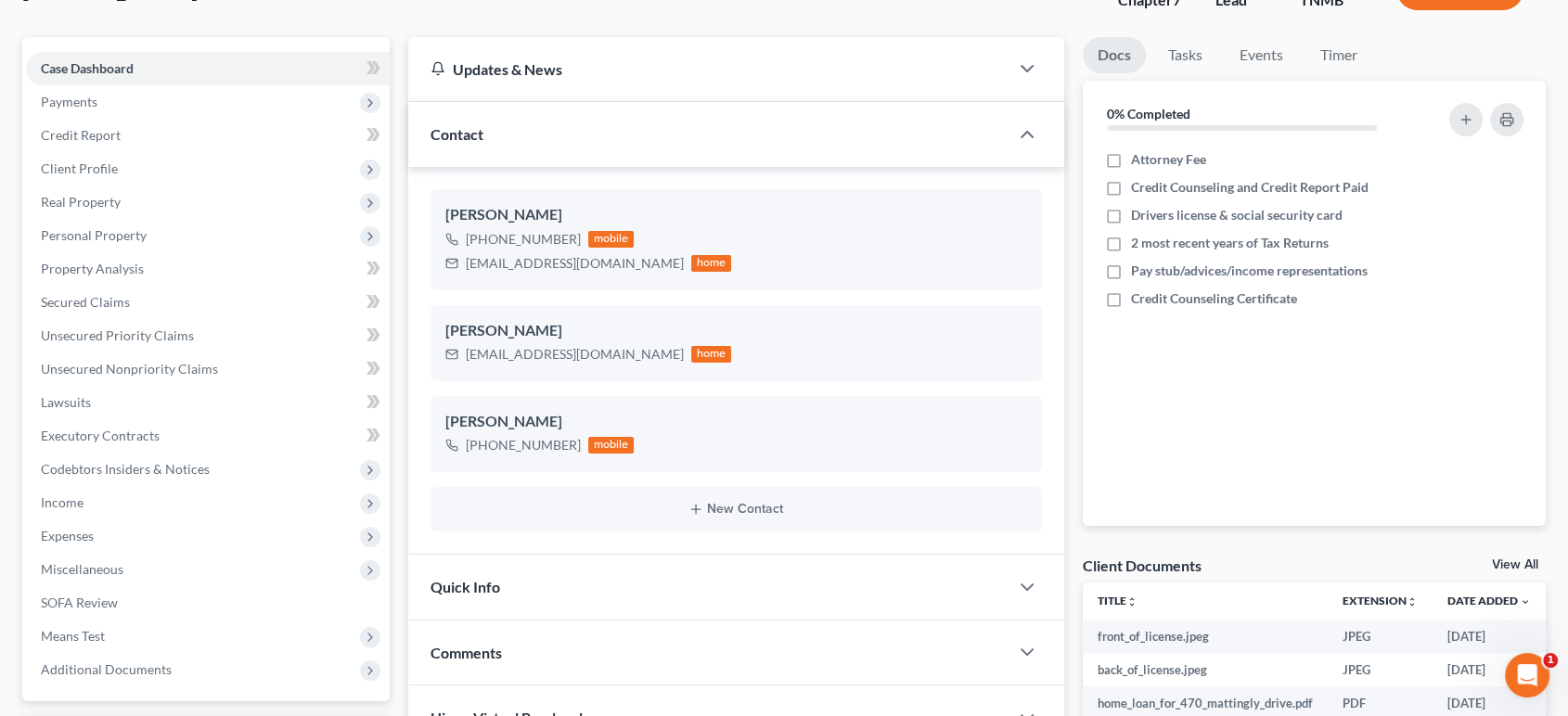
scroll to position [515, 0]
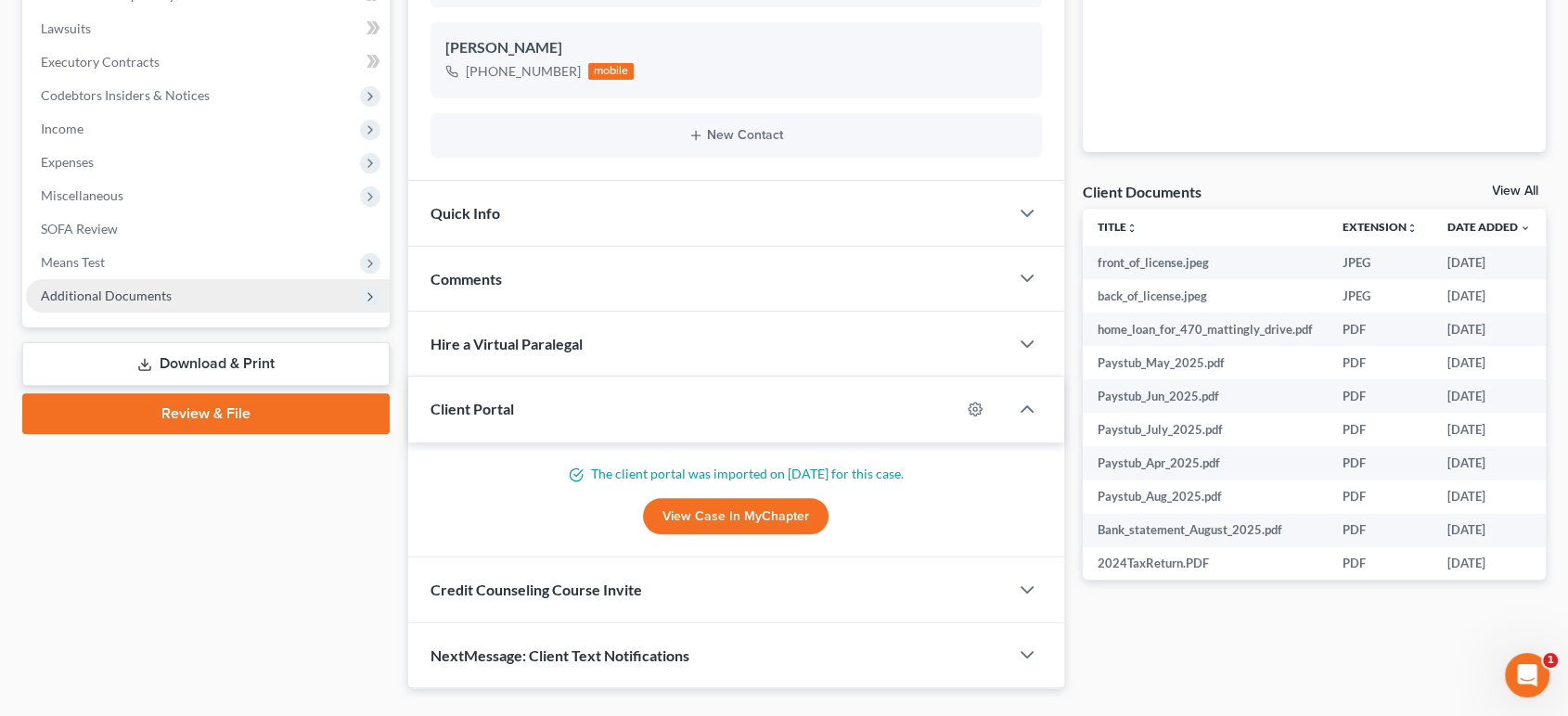
click at [163, 304] on span "Additional Documents" at bounding box center [106, 296] width 130 height 16
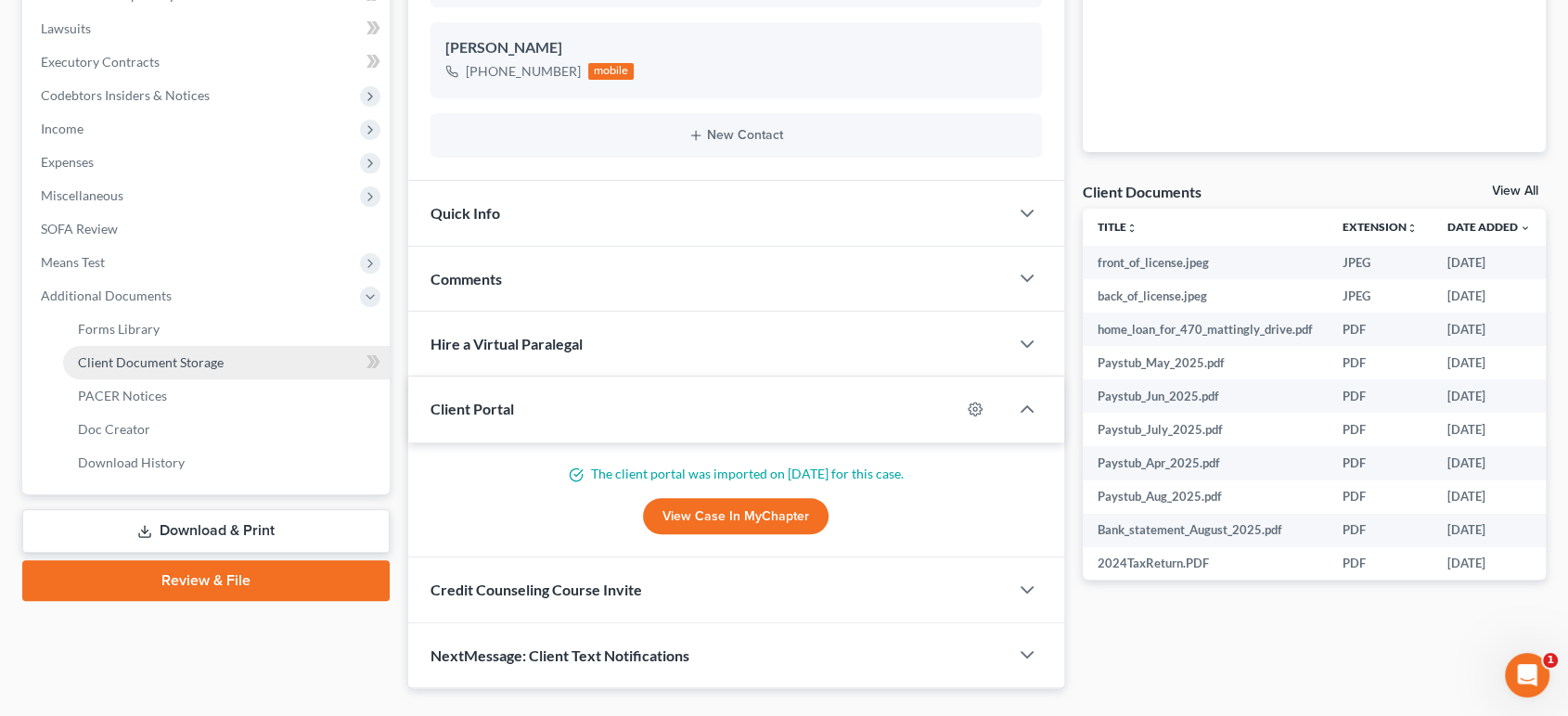
click at [202, 379] on link "Client Document Storage" at bounding box center [227, 363] width 327 height 33
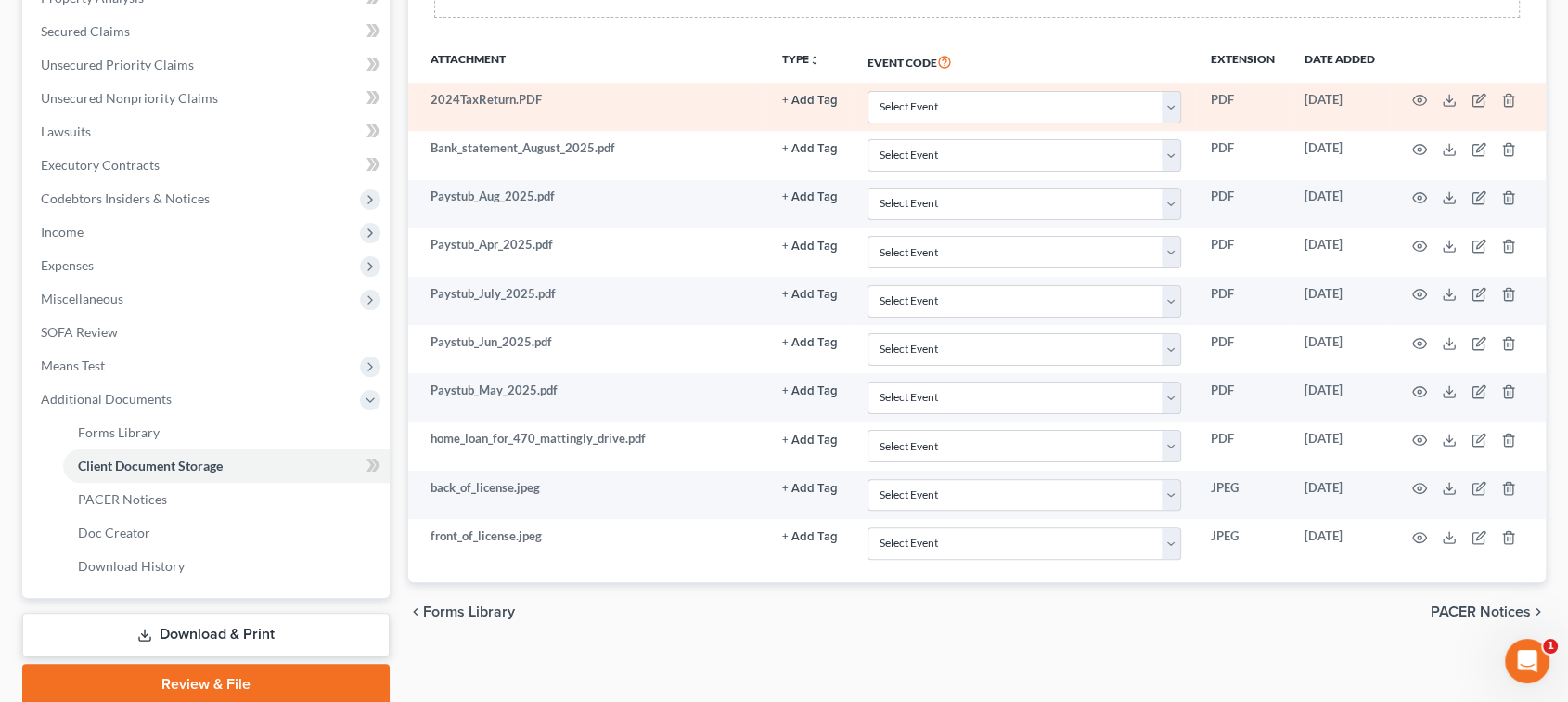
scroll to position [515, 0]
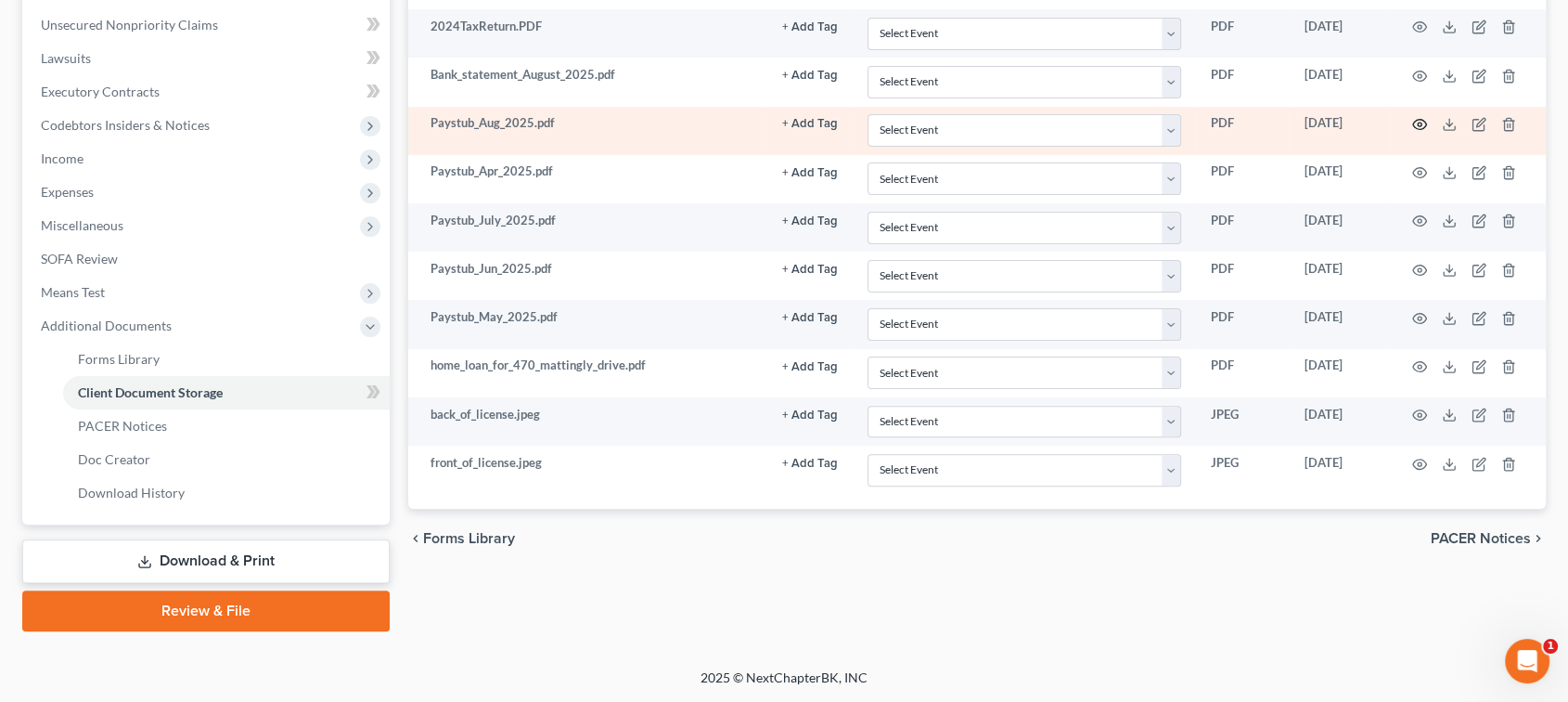
click at [1427, 129] on icon "button" at bounding box center [1420, 125] width 14 height 10
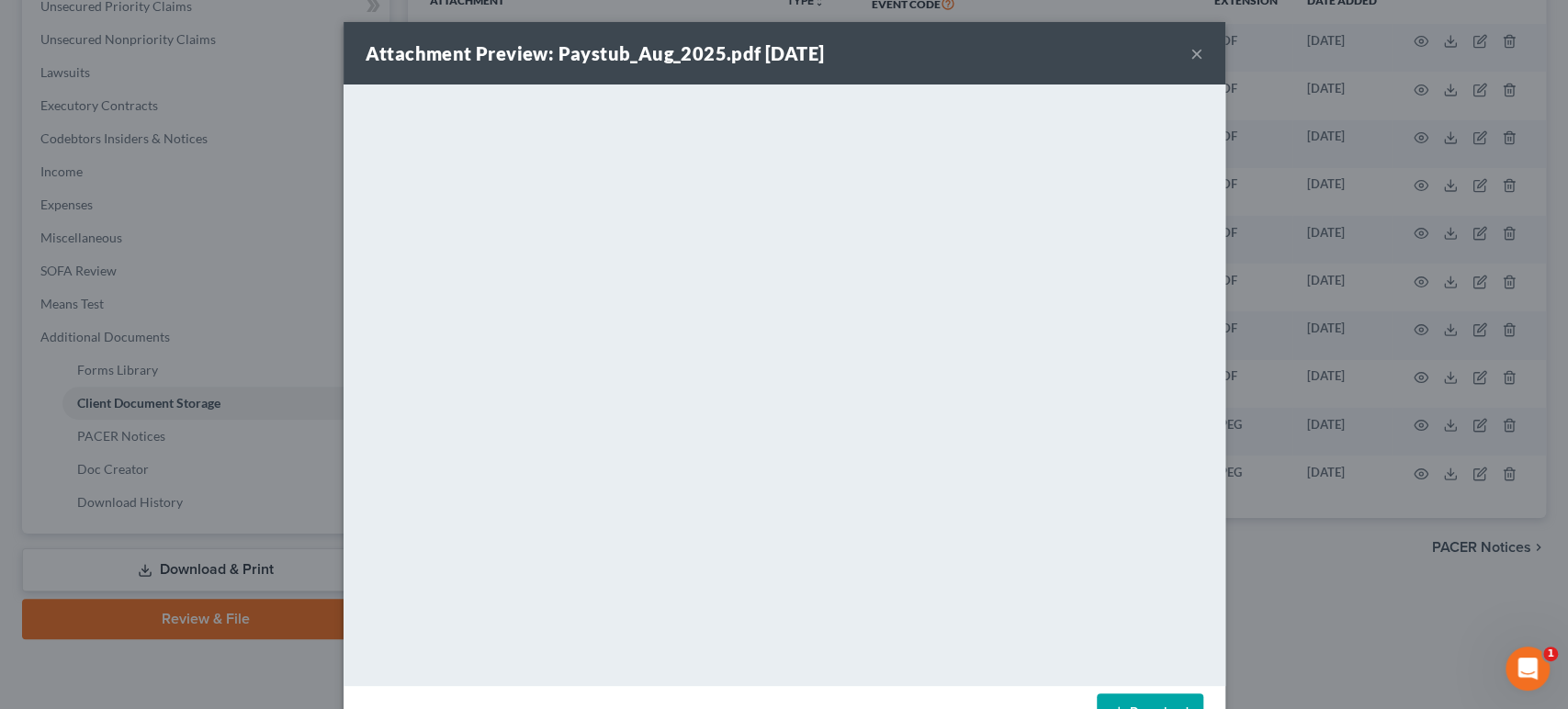
drag, startPoint x: 1288, startPoint y: 65, endPoint x: 1256, endPoint y: 75, distance: 33.5
click at [1204, 65] on button "×" at bounding box center [1196, 53] width 13 height 22
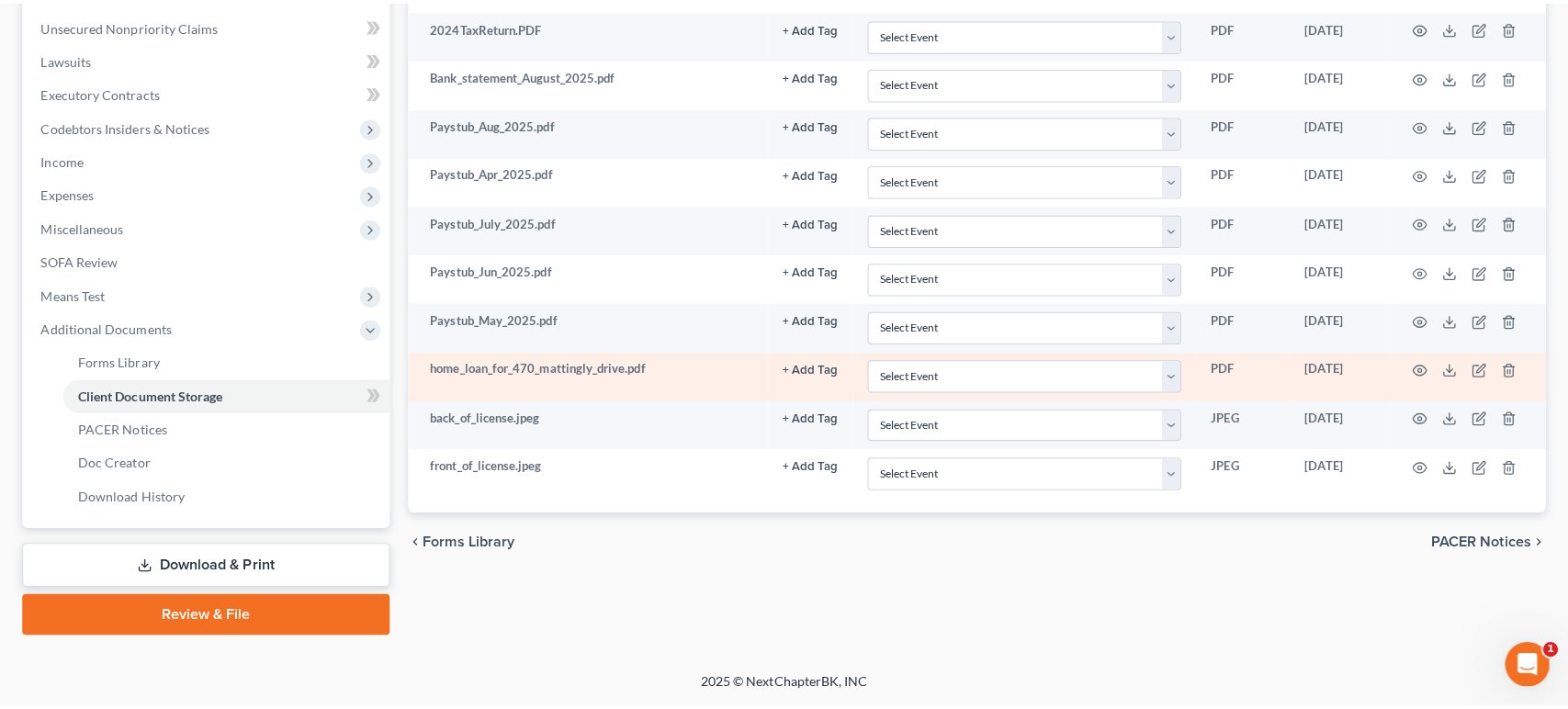
scroll to position [462, 0]
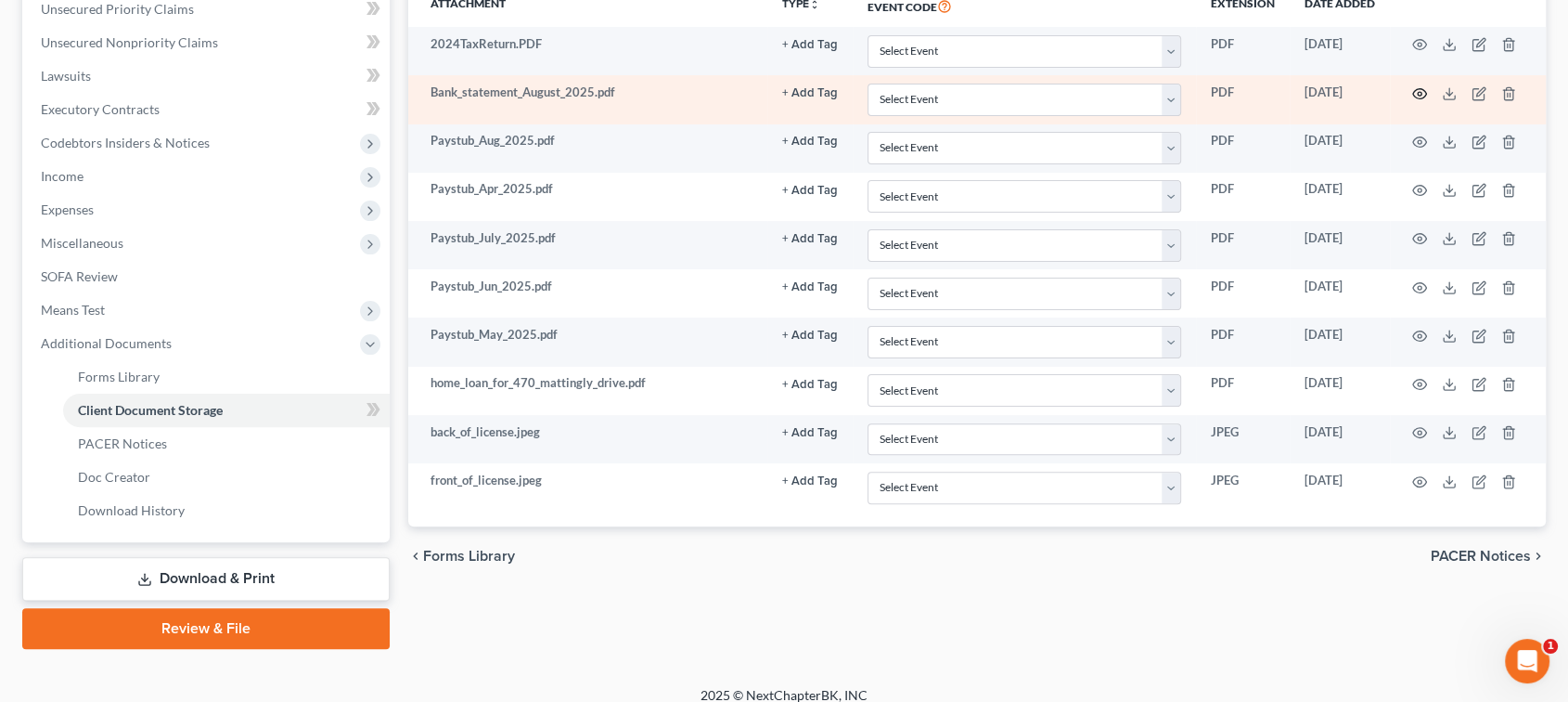
click at [1427, 101] on icon "button" at bounding box center [1419, 93] width 15 height 15
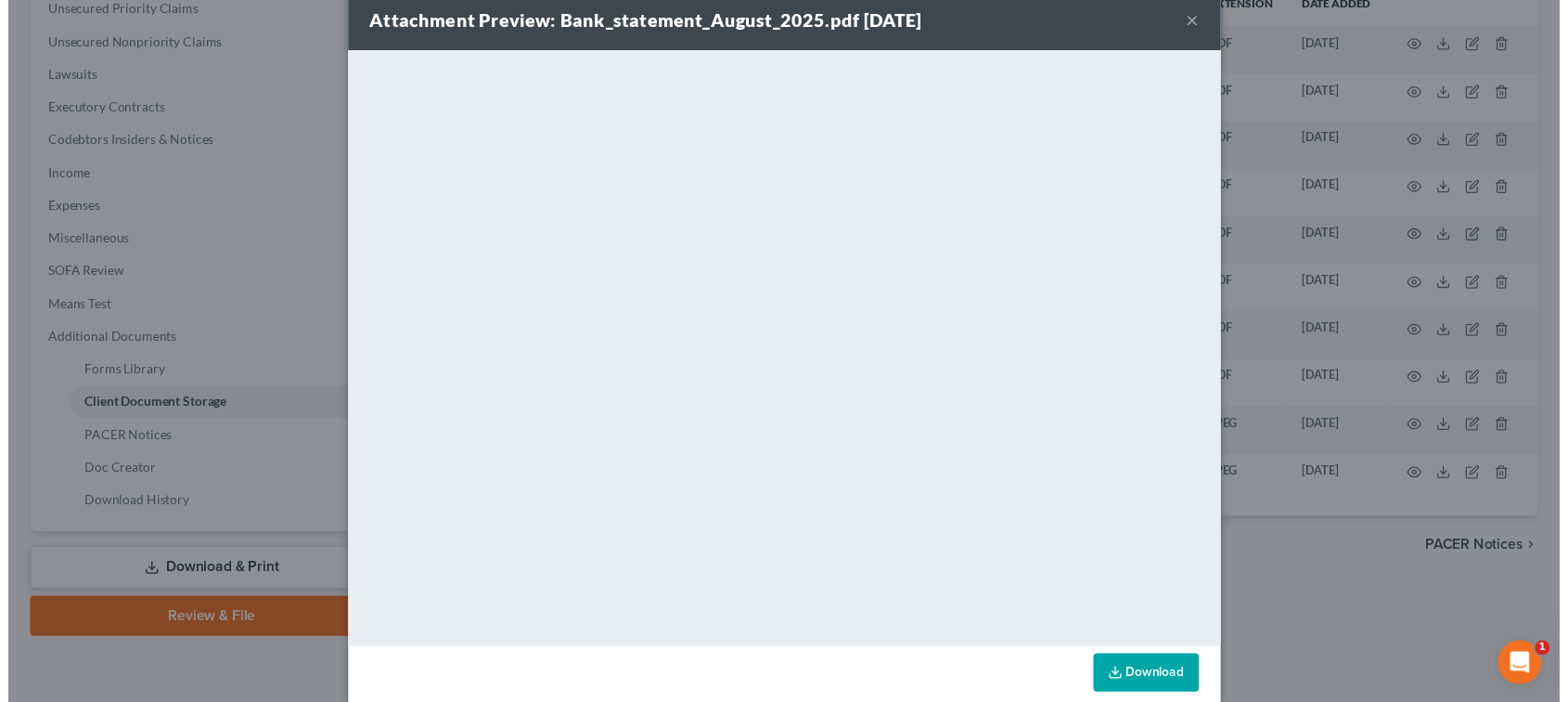
scroll to position [0, 0]
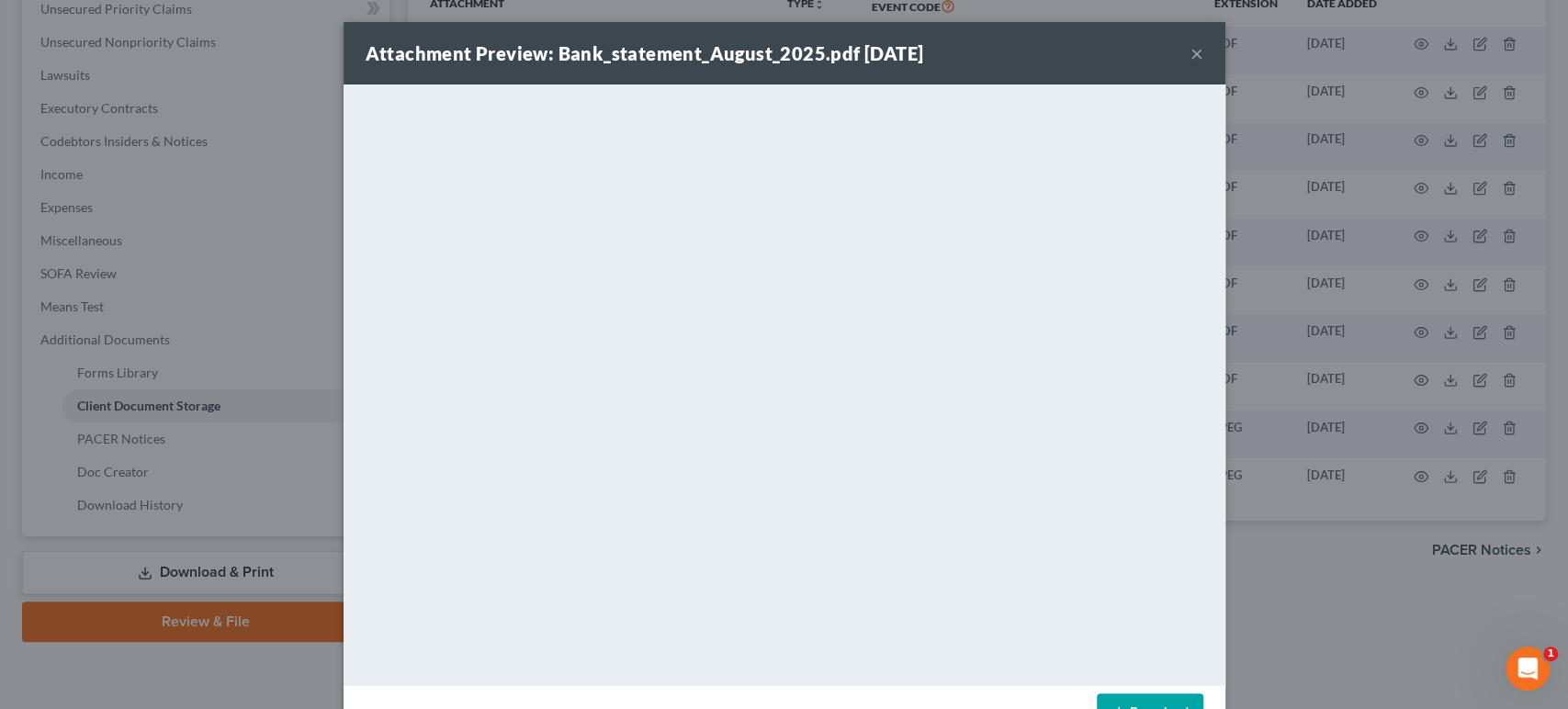
click at [1204, 65] on button "×" at bounding box center [1196, 53] width 13 height 22
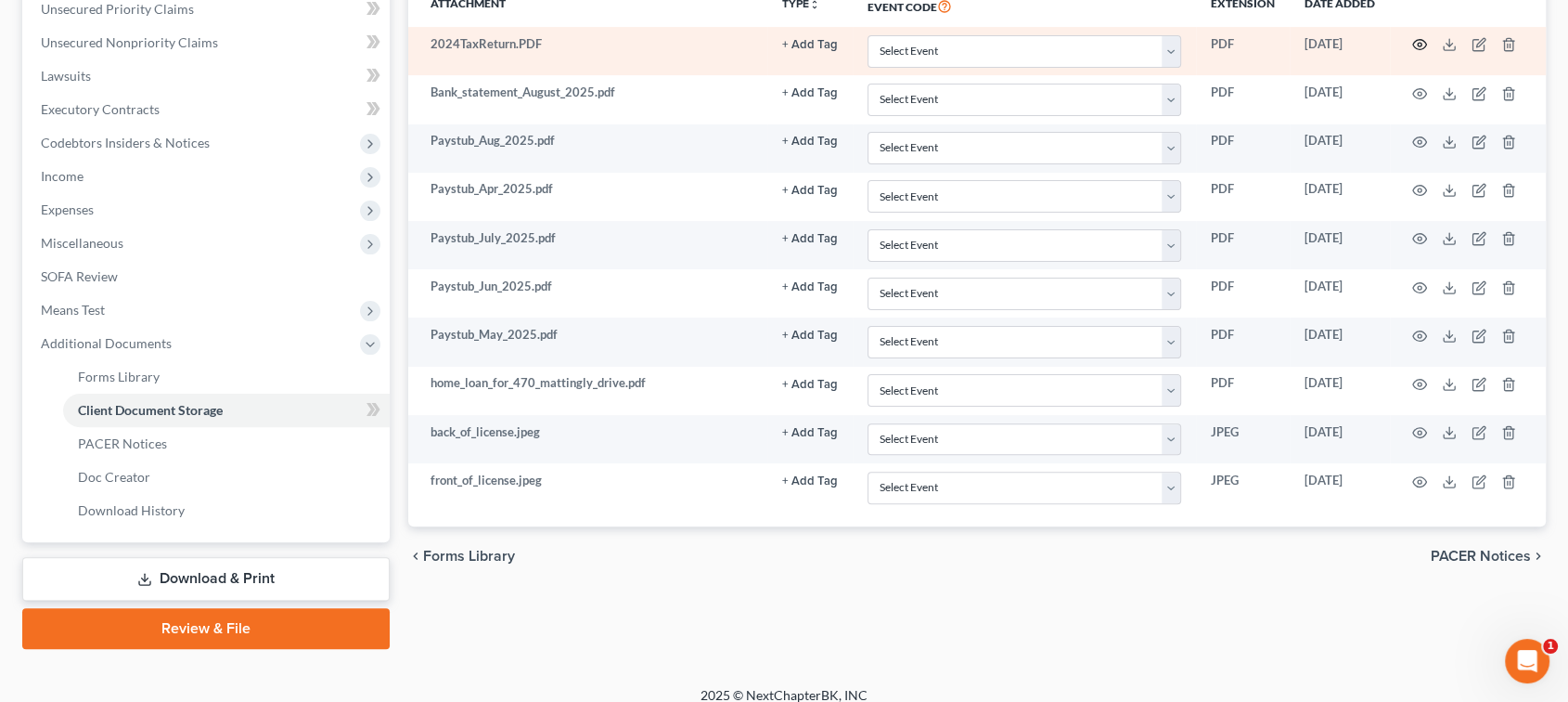
click at [1421, 47] on circle "button" at bounding box center [1420, 45] width 4 height 4
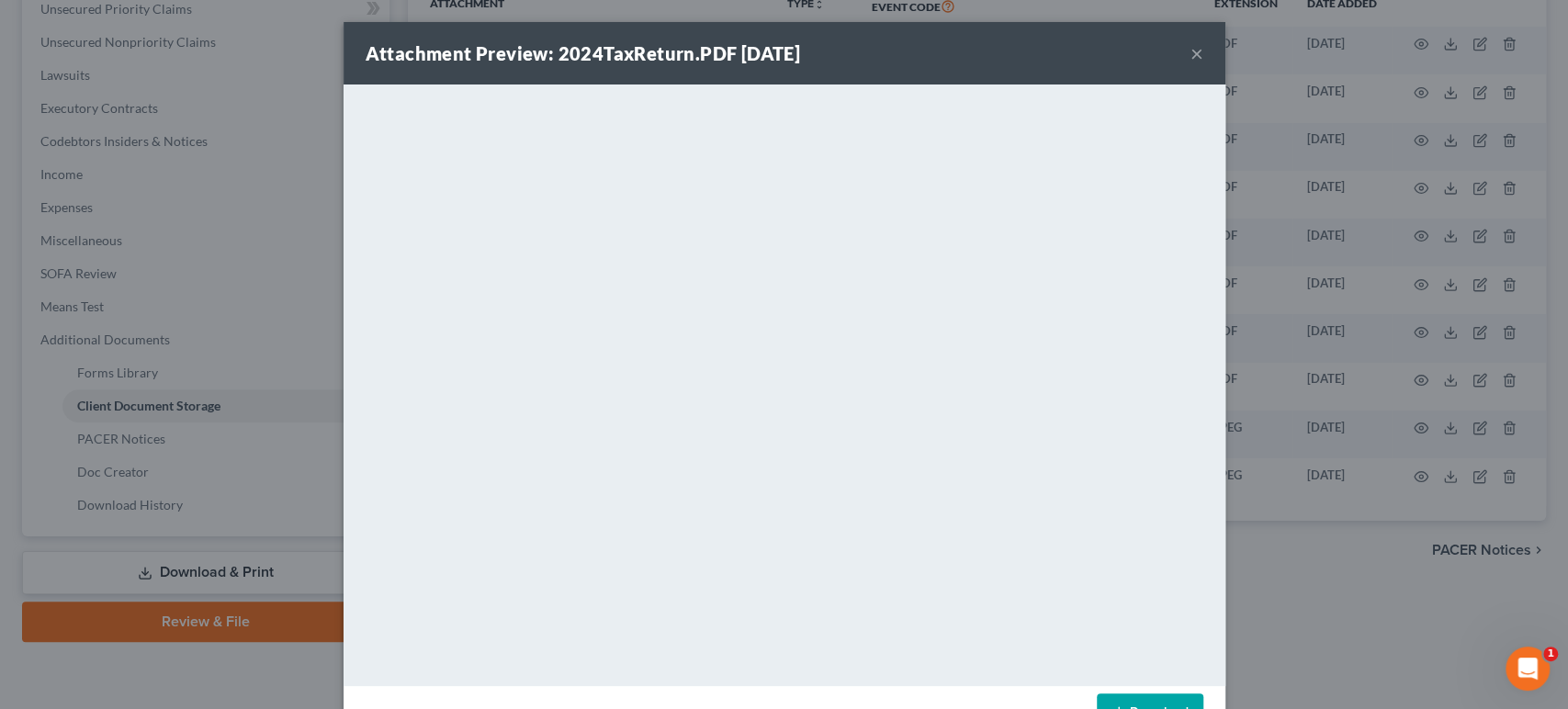
click at [1204, 65] on button "×" at bounding box center [1196, 53] width 13 height 22
